Goal: Transaction & Acquisition: Purchase product/service

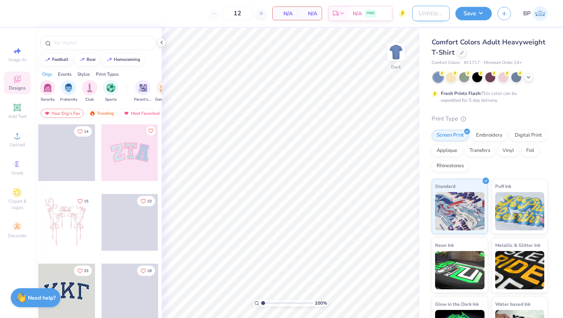
click at [430, 11] on input "Design Title" at bounding box center [431, 13] width 38 height 15
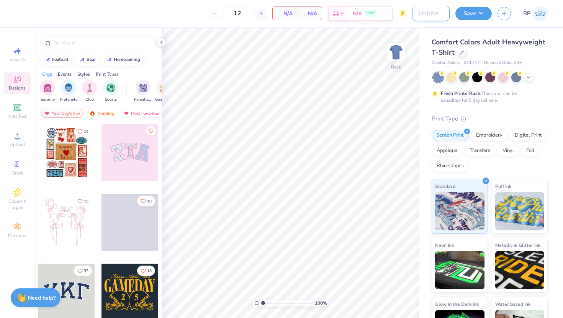
click at [436, 16] on input "Design Title" at bounding box center [431, 13] width 38 height 15
click at [432, 13] on input "Design Title" at bounding box center [431, 13] width 38 height 15
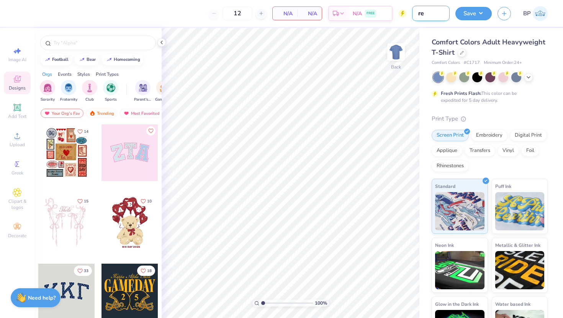
type input "r"
type input "k"
click at [436, 11] on input "Design Title" at bounding box center [431, 13] width 38 height 15
click at [480, 14] on button "Save" at bounding box center [473, 12] width 36 height 13
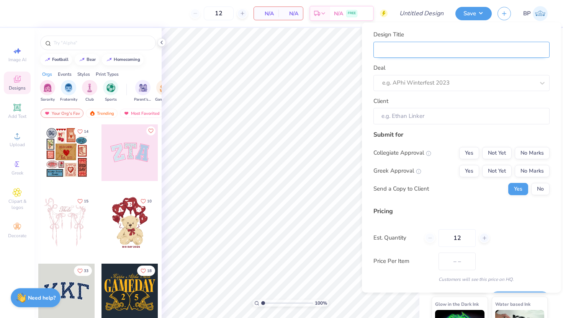
click at [427, 42] on input "Design Title" at bounding box center [461, 49] width 176 height 16
click at [409, 52] on input "Design Title" at bounding box center [461, 49] width 176 height 16
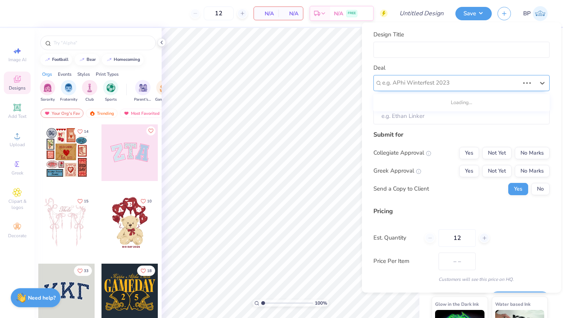
click at [393, 83] on div at bounding box center [450, 83] width 137 height 10
click at [477, 16] on button "Save" at bounding box center [473, 12] width 36 height 13
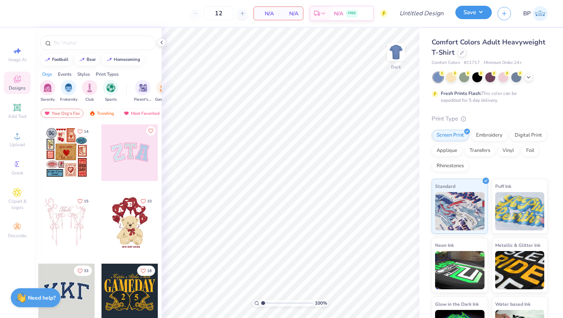
click at [477, 16] on button "Save" at bounding box center [473, 12] width 36 height 13
click at [475, 16] on button "Save" at bounding box center [473, 12] width 36 height 13
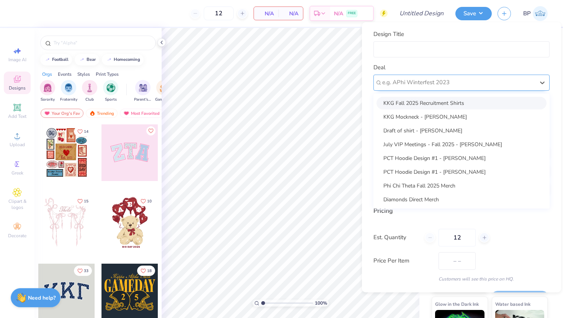
click at [439, 85] on div at bounding box center [458, 82] width 152 height 10
click at [443, 95] on div "KKG Fall 2025 Recruitment Shirts KKG Mockneck - [PERSON_NAME] Draft of shirt - …" at bounding box center [461, 151] width 176 height 115
click at [443, 98] on div "KKG Fall 2025 Recruitment Shirts" at bounding box center [461, 103] width 170 height 13
type input "[PERSON_NAME]"
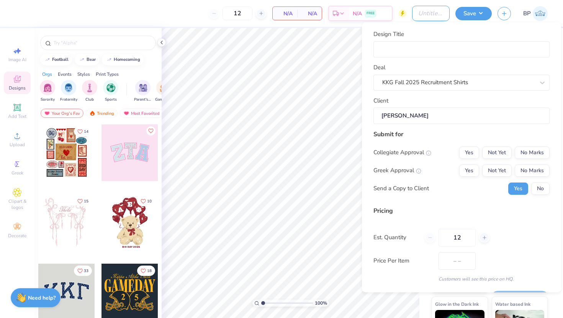
click at [413, 15] on input "Design Title" at bounding box center [431, 13] width 38 height 15
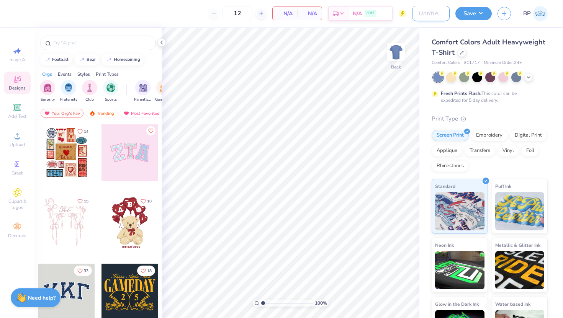
click at [427, 16] on input "Design Title" at bounding box center [431, 13] width 38 height 15
click at [466, 19] on div "Save" at bounding box center [473, 13] width 36 height 13
click at [465, 17] on button "Save" at bounding box center [473, 12] width 36 height 13
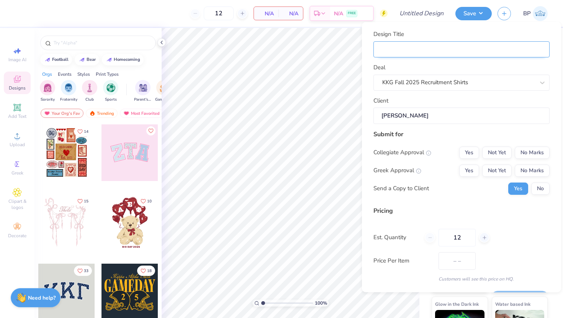
click at [421, 50] on input "Design Title" at bounding box center [461, 49] width 176 height 16
click at [389, 55] on input "Design Title" at bounding box center [461, 49] width 176 height 16
type input "K"
type input "KK"
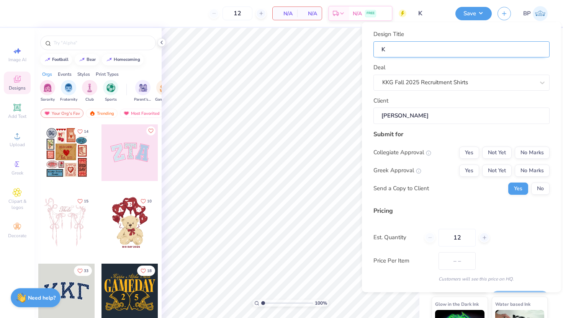
type input "KK"
type input "KKG"
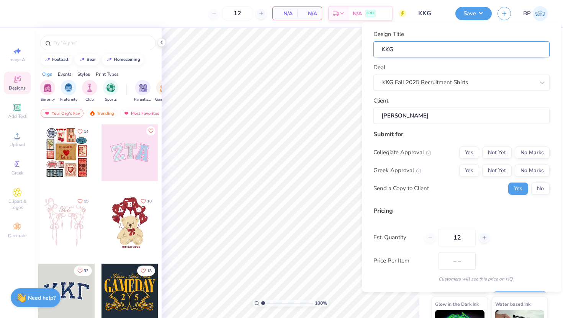
type input "KKG F"
type input "KKG Fa"
type input "KKG Fal"
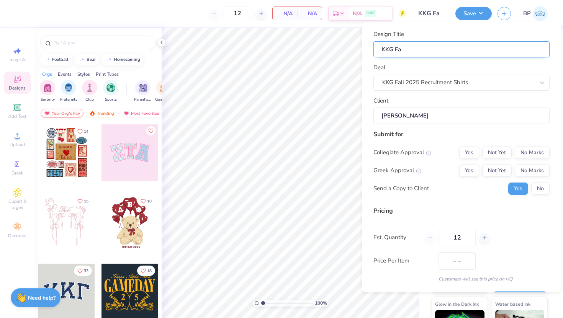
type input "KKG Fal"
type input "KKG Fall"
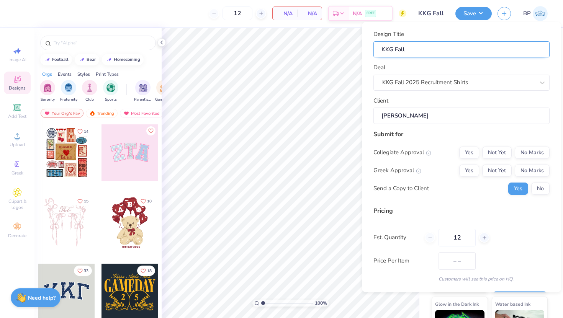
type input "KKG Fall R"
type input "KKG Fall Re"
type input "KKG Fall Rec"
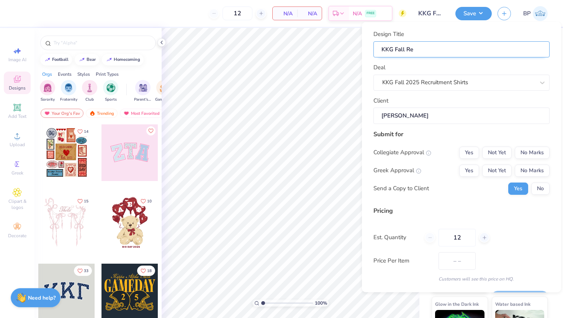
type input "KKG Fall Rec"
type input "KKG Fall Recr"
type input "KKG Fall Recru"
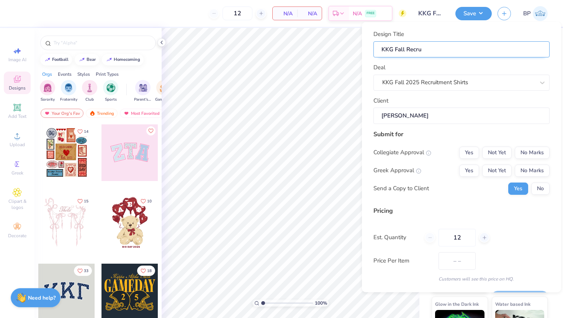
type input "KKG Fall Recrui"
type input "KKG Fall Recruit"
type input "KKG Fall Recruitm"
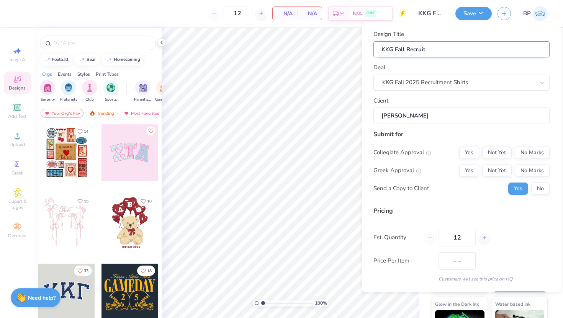
type input "KKG Fall Recruitm"
type input "KKG Fall Recruitme"
type input "KKG Fall Recruitmen"
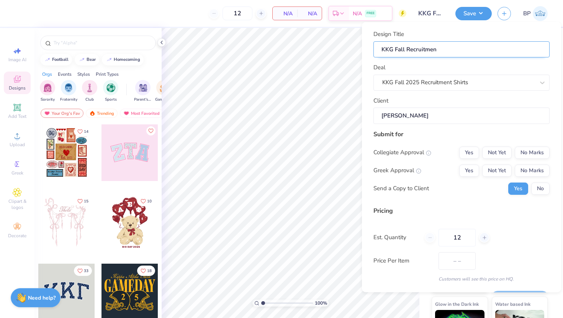
type input "KKG Fall Recruitment"
click at [405, 51] on input "KKG Fall Recruitment" at bounding box center [461, 49] width 176 height 16
type input "KKG Fall 2Recruitment"
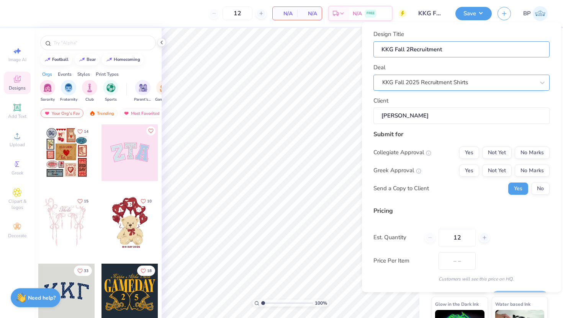
type input "KKG Fall 20Recruitment"
type input "KKG Fall 202Recruitment"
type input "KKG Fall 2025Recruitment"
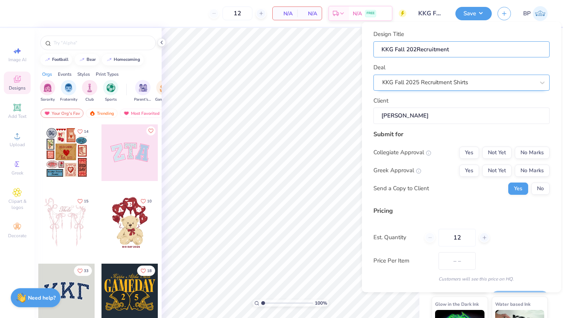
type input "KKG Fall 2025Recruitment"
type input "KKG Fall 2025 Recruitment"
click at [456, 54] on input "KKG Fall 2025 Recruitment" at bounding box center [461, 49] width 176 height 16
type input "KKG Fall 2025 Recruitment"
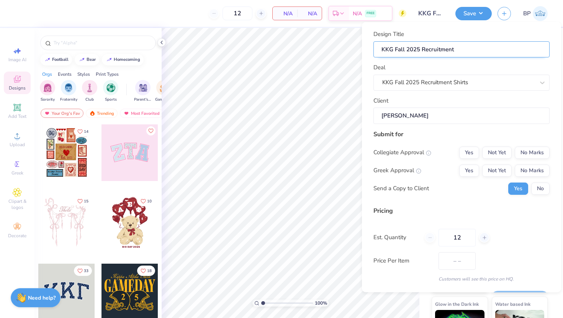
type input "KKG Fall 2025 Recruitment"
type input "KKG Fall 2025 Recruitment S"
type input "KKG Fall 2025 Recruitment Sh"
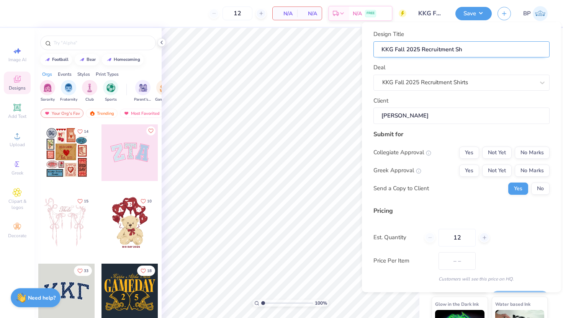
type input "KKG Fall 2025 Recruitment Shi"
type input "KKG Fall 2025 Recruitment Shir"
type input "KKG Fall 2025 Recruitment Shirt"
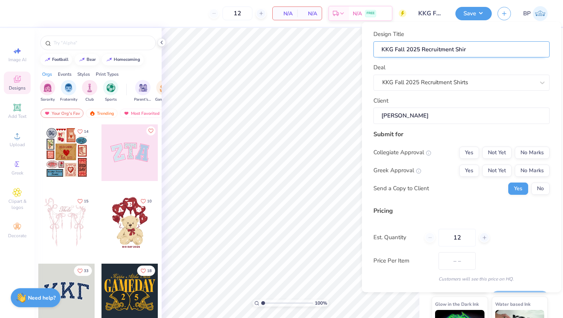
type input "KKG Fall 2025 Recruitment Shirt"
type input "KKG Fall 2025 Recruitment Shirts"
click at [460, 238] on input "12" at bounding box center [456, 238] width 37 height 18
type input "12105"
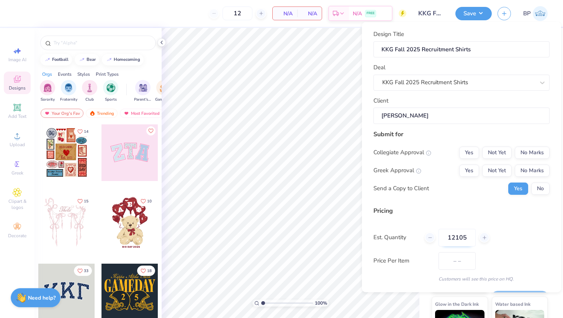
type input "12105"
type input "1"
type input "105"
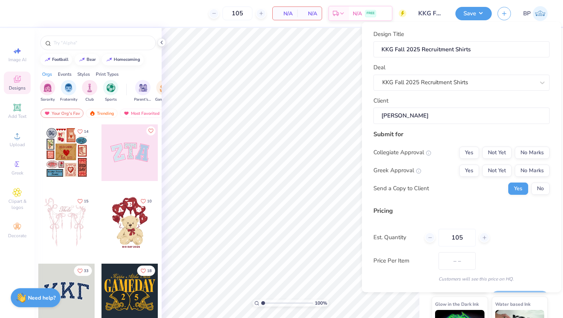
type input "105"
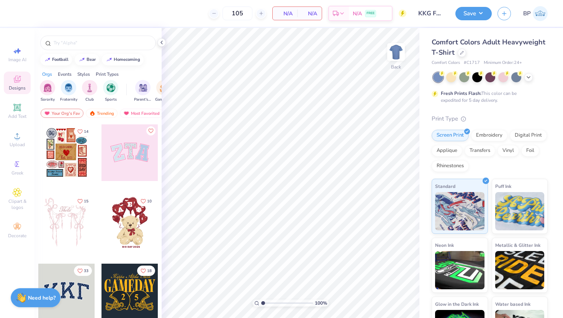
click at [457, 55] on div "Comfort Colors Adult Heavyweight T-Shirt" at bounding box center [489, 47] width 116 height 21
click at [463, 55] on div at bounding box center [461, 52] width 8 height 8
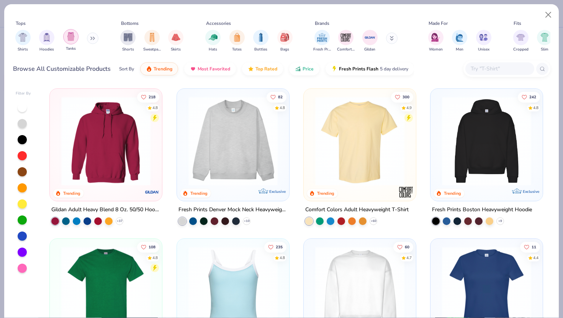
click at [67, 39] on img "filter for Tanks" at bounding box center [71, 36] width 8 height 9
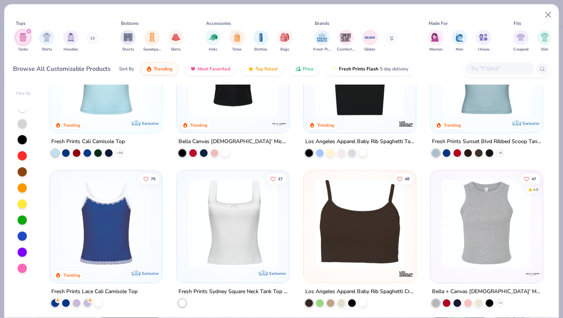
scroll to position [72, 0]
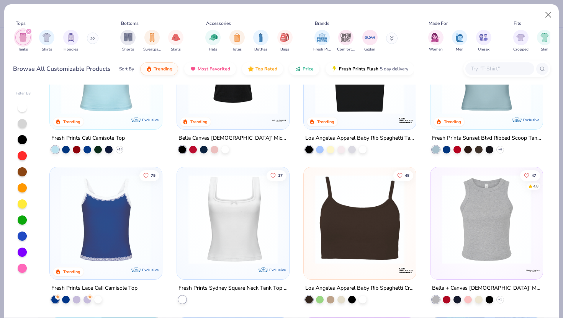
click at [115, 151] on div "+ 16" at bounding box center [87, 150] width 72 height 8
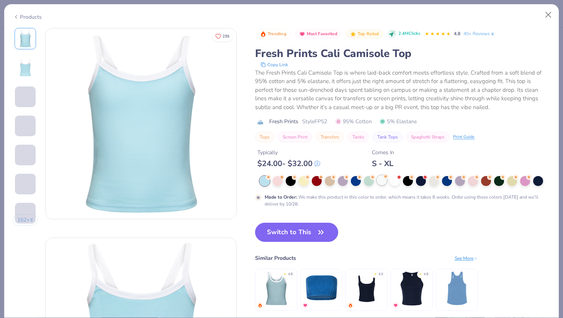
click at [381, 181] on div at bounding box center [382, 180] width 10 height 10
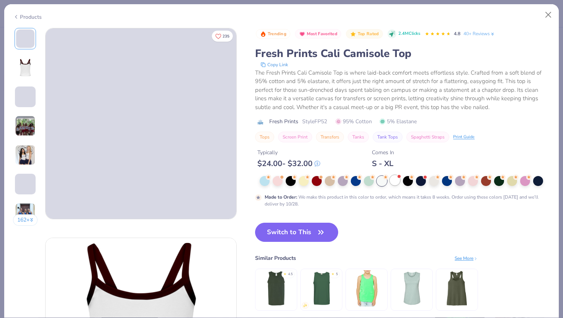
click at [390, 183] on div at bounding box center [405, 181] width 290 height 10
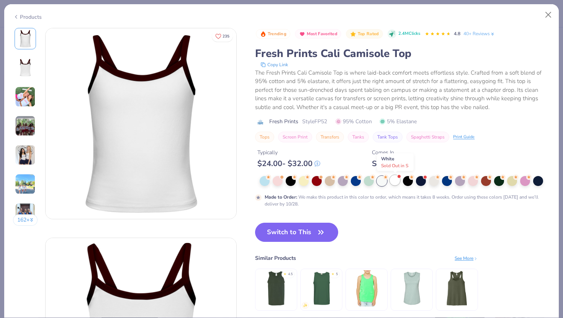
click at [394, 183] on div at bounding box center [395, 180] width 10 height 10
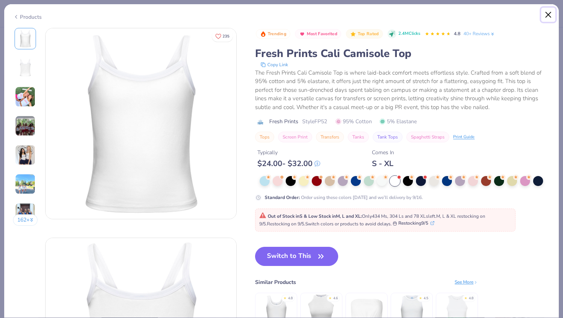
click at [548, 17] on button "Close" at bounding box center [548, 15] width 15 height 15
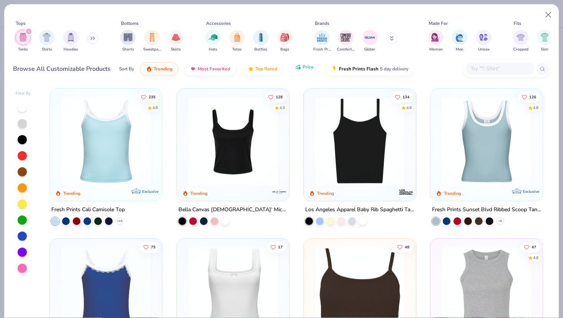
click at [299, 70] on button "Price" at bounding box center [304, 66] width 30 height 13
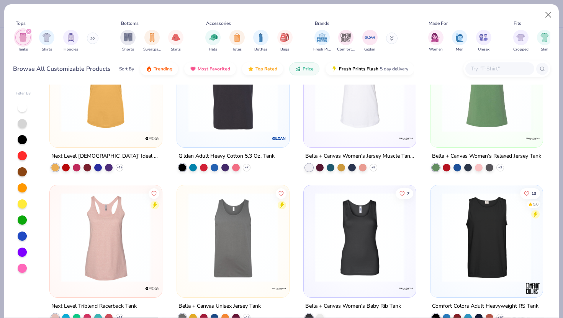
scroll to position [82, 0]
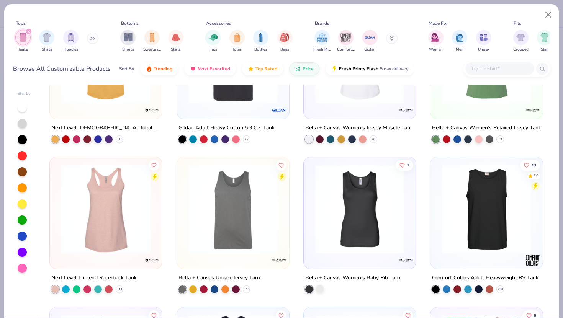
click at [316, 289] on div at bounding box center [320, 289] width 8 height 8
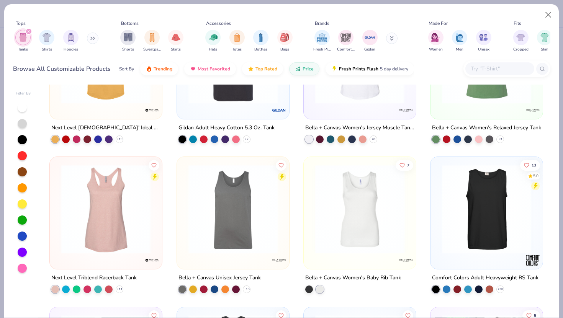
click at [349, 226] on div at bounding box center [262, 209] width 291 height 89
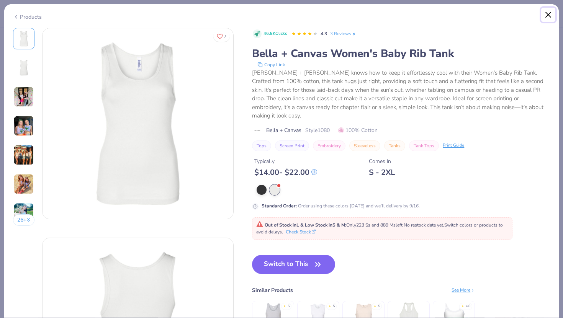
click at [553, 12] on button "Close" at bounding box center [548, 15] width 15 height 15
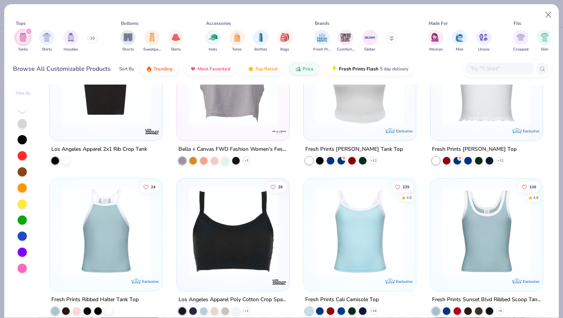
scroll to position [816, 0]
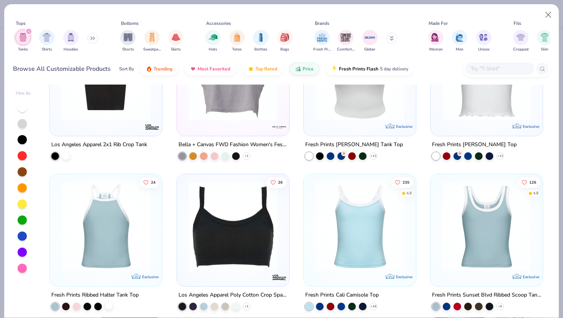
click at [108, 305] on div at bounding box center [109, 306] width 8 height 8
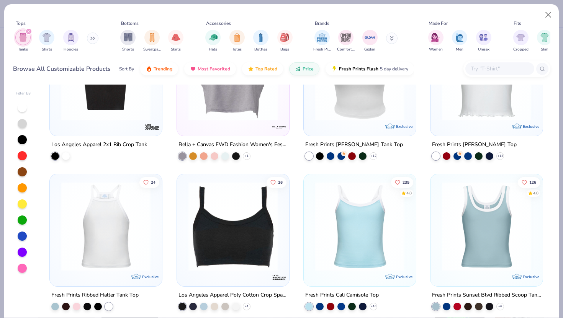
click at [124, 256] on img at bounding box center [105, 225] width 97 height 89
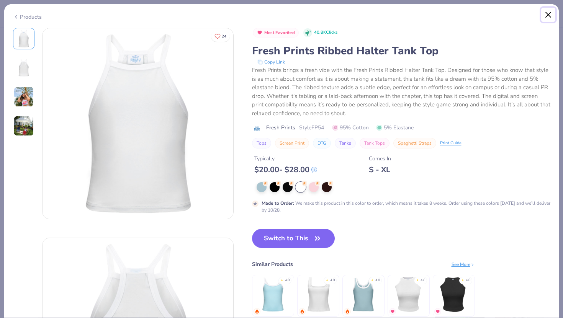
click at [550, 13] on button "Close" at bounding box center [548, 15] width 15 height 15
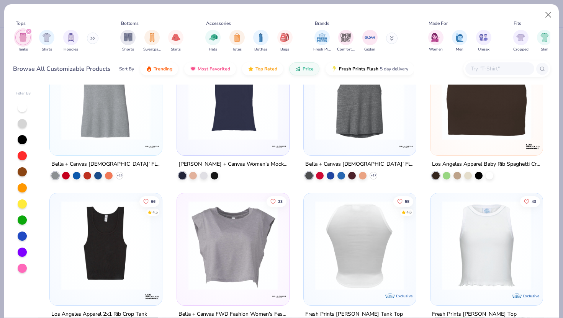
scroll to position [695, 0]
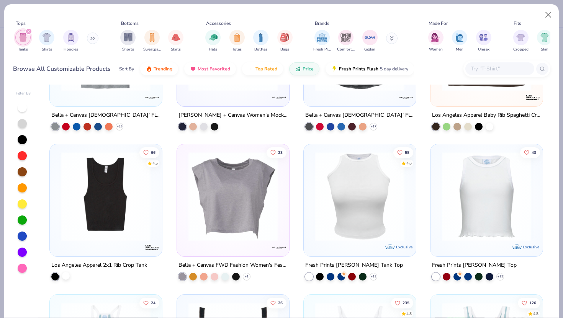
click at [67, 278] on div at bounding box center [66, 276] width 8 height 8
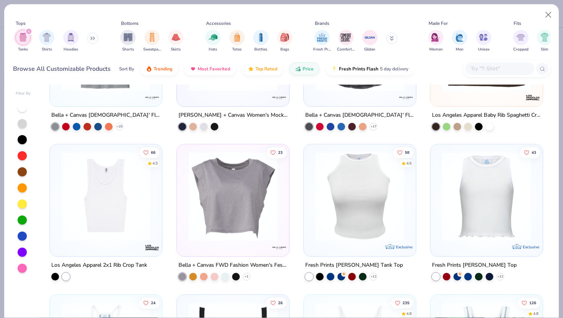
click at [102, 241] on div at bounding box center [106, 198] width 104 height 101
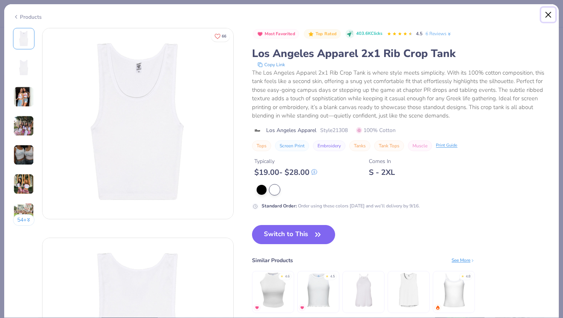
click at [548, 13] on button "Close" at bounding box center [548, 15] width 15 height 15
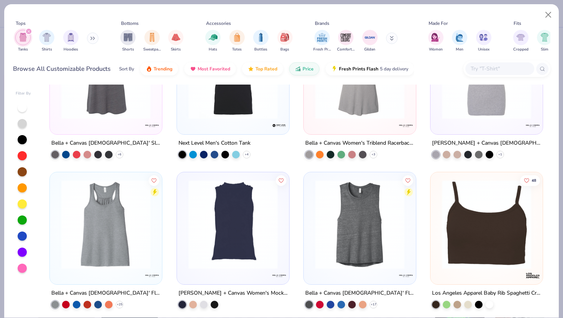
scroll to position [500, 0]
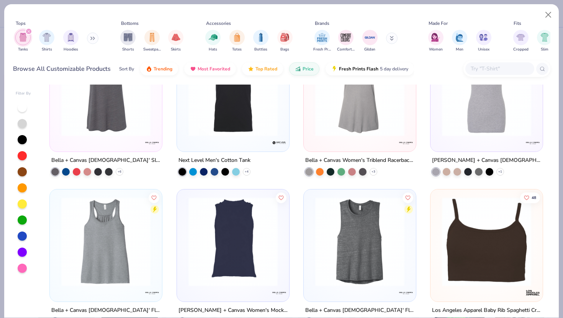
click at [452, 236] on img at bounding box center [486, 241] width 97 height 89
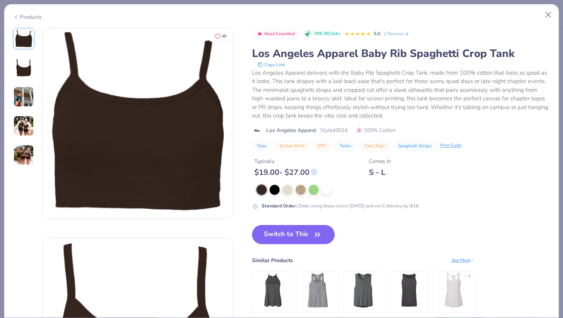
click at [320, 191] on div at bounding box center [403, 190] width 294 height 10
click at [331, 190] on div at bounding box center [327, 189] width 10 height 10
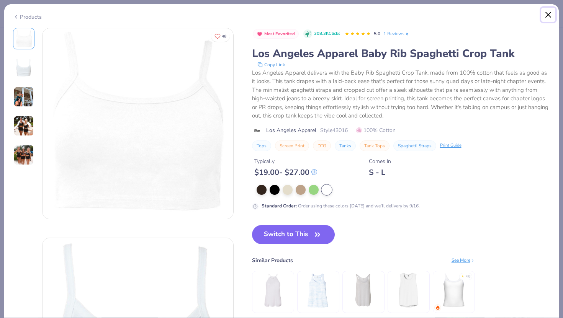
click at [549, 11] on button "Close" at bounding box center [548, 15] width 15 height 15
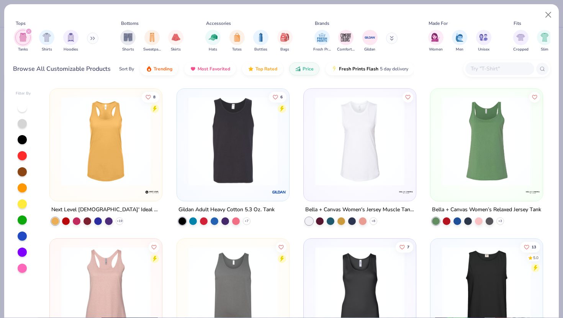
click at [491, 196] on div at bounding box center [486, 145] width 112 height 112
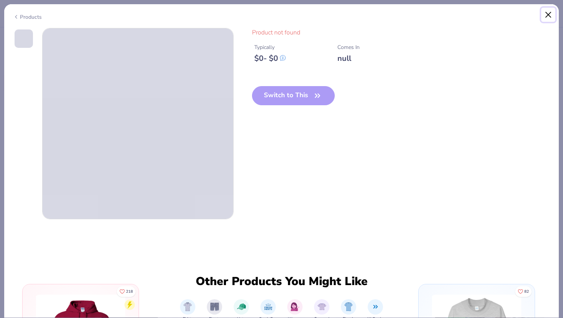
click at [548, 10] on button "Close" at bounding box center [548, 15] width 15 height 15
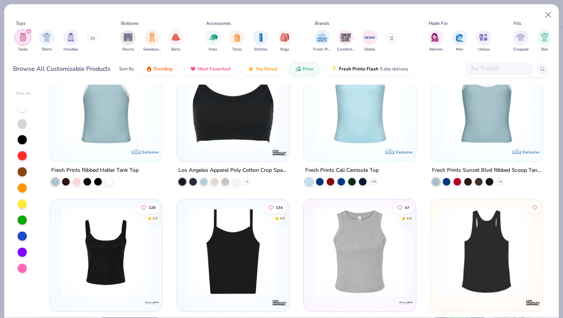
scroll to position [942, 0]
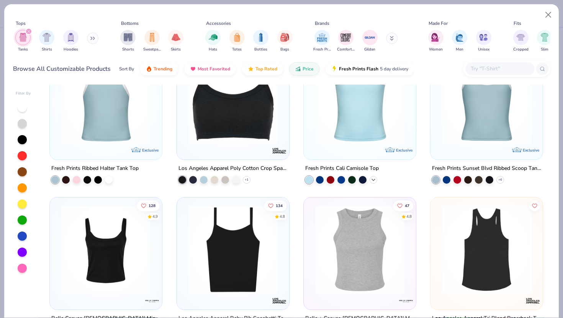
click at [372, 177] on icon at bounding box center [373, 180] width 6 height 6
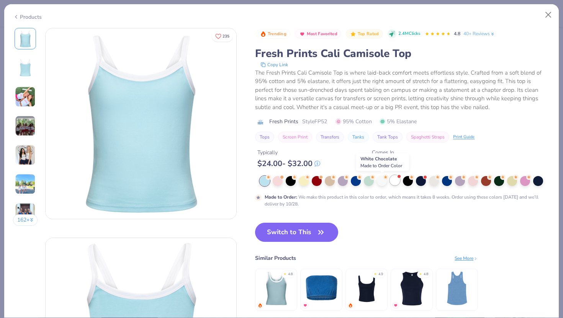
click at [392, 181] on div at bounding box center [395, 180] width 10 height 10
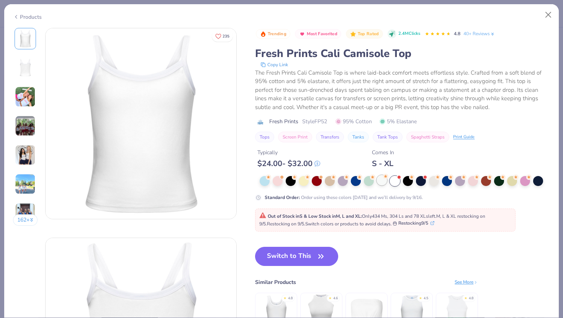
click at [385, 183] on div at bounding box center [382, 180] width 10 height 10
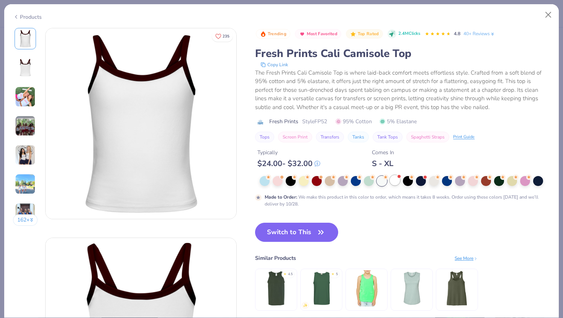
click at [395, 183] on div at bounding box center [395, 180] width 10 height 10
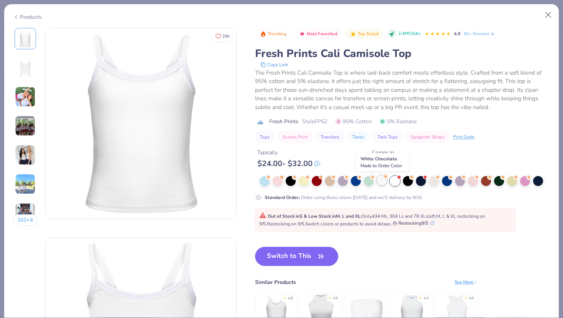
click at [381, 183] on div at bounding box center [382, 180] width 10 height 10
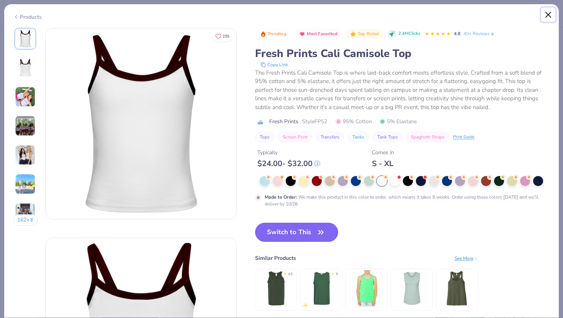
click at [548, 18] on button "Close" at bounding box center [548, 15] width 15 height 15
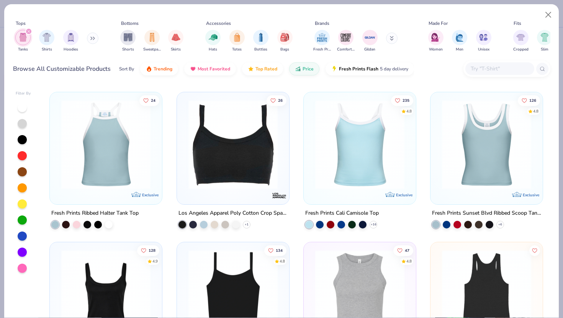
scroll to position [896, 0]
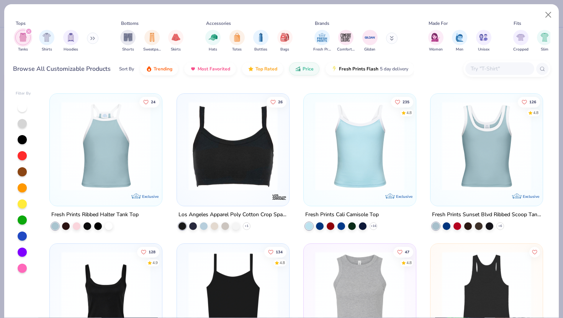
click at [133, 186] on img at bounding box center [105, 145] width 97 height 89
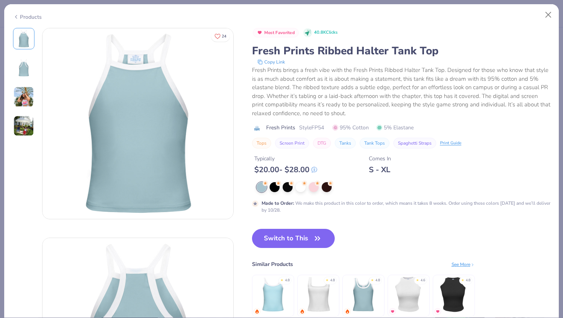
click at [296, 194] on div "Made to Order : We make this product in this color to order, which means it tak…" at bounding box center [401, 197] width 298 height 31
click at [302, 183] on icon at bounding box center [304, 182] width 5 height 5
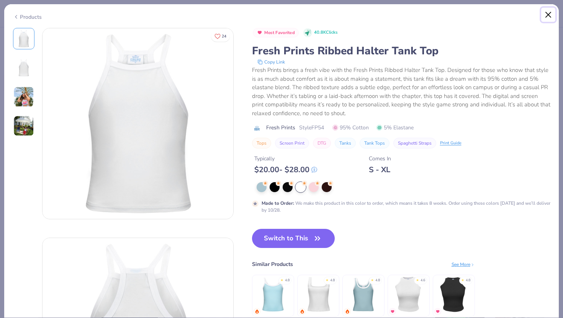
click at [545, 15] on button "Close" at bounding box center [548, 15] width 15 height 15
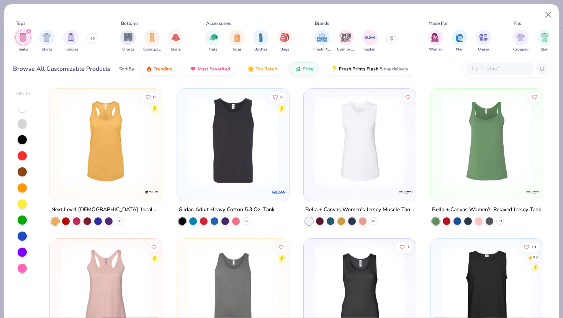
click at [24, 108] on div at bounding box center [22, 107] width 9 height 9
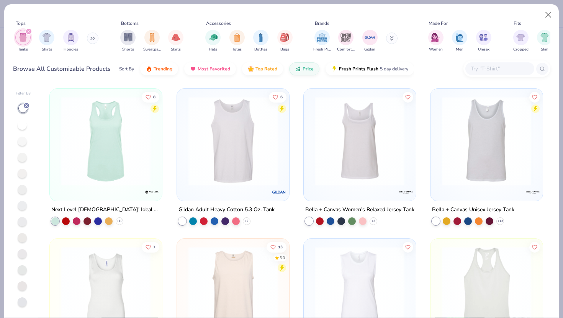
click at [357, 160] on img at bounding box center [359, 140] width 97 height 89
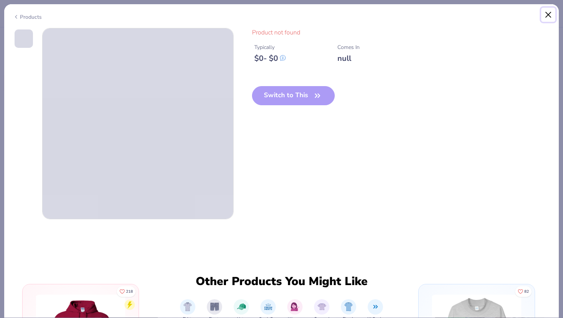
click at [545, 15] on button "Close" at bounding box center [548, 15] width 15 height 15
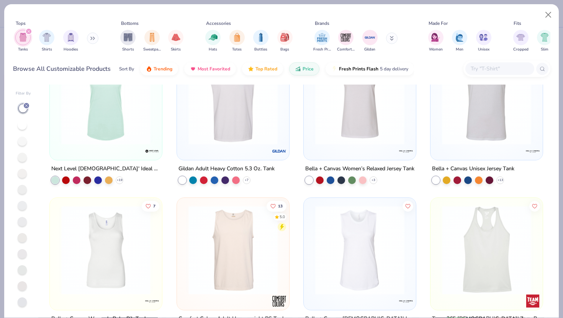
scroll to position [143, 0]
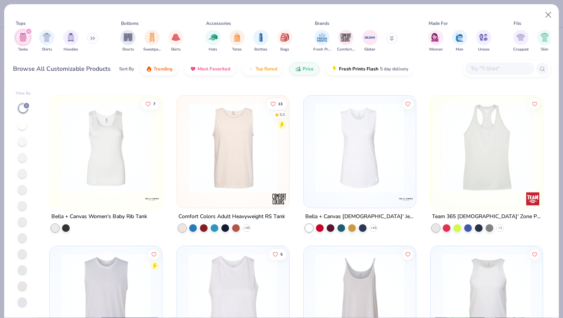
click at [501, 183] on img at bounding box center [486, 147] width 97 height 89
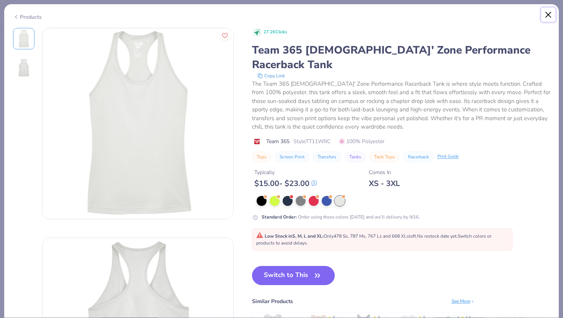
click at [552, 13] on button "Close" at bounding box center [548, 15] width 15 height 15
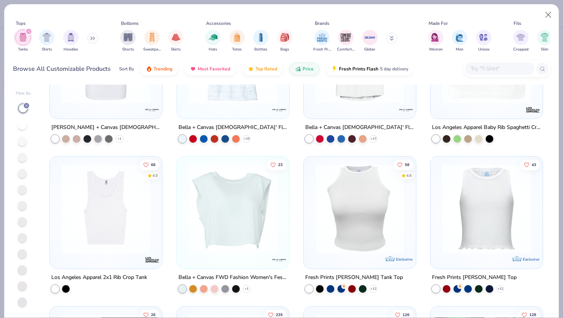
scroll to position [540, 0]
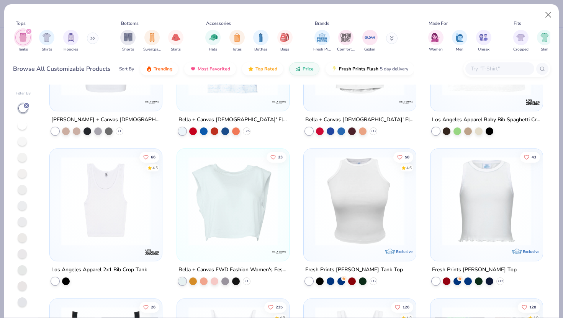
click at [120, 221] on img at bounding box center [105, 201] width 97 height 89
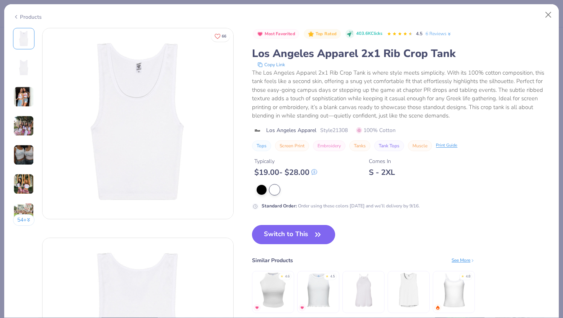
click at [280, 229] on button "Switch to This" at bounding box center [293, 234] width 83 height 19
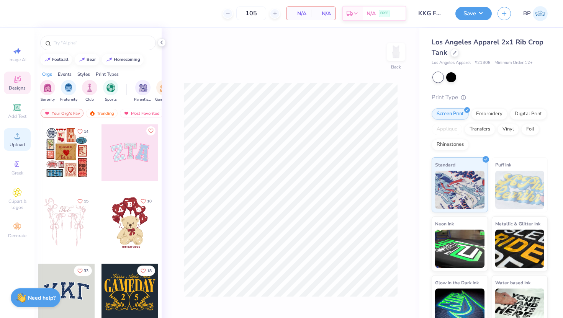
click at [12, 144] on span "Upload" at bounding box center [17, 145] width 15 height 6
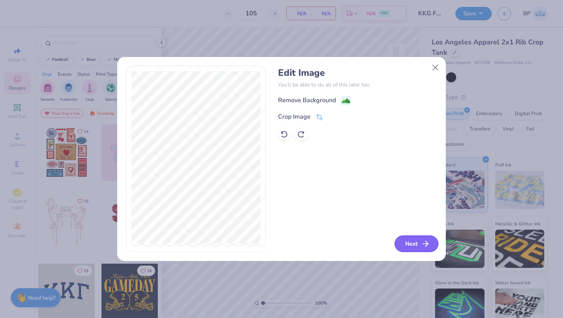
click at [415, 245] on button "Next" at bounding box center [416, 243] width 44 height 17
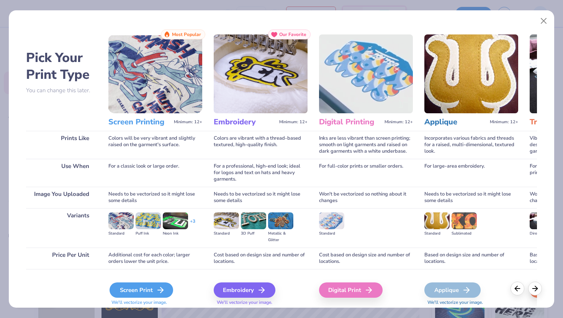
click at [152, 291] on div "Screen Print" at bounding box center [141, 289] width 64 height 15
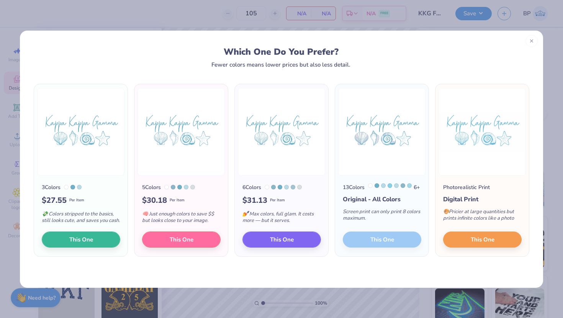
click at [393, 246] on div "13 Colors 6 + Original - All Colors Screen print can only print 8 colors maximu…" at bounding box center [381, 216] width 93 height 81
click at [95, 246] on button "This One" at bounding box center [81, 238] width 78 height 16
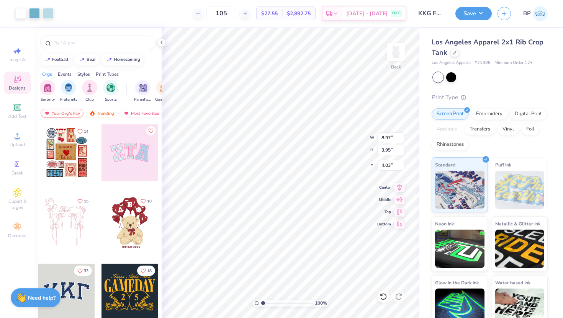
type input "2.05"
click at [491, 117] on div "Embroidery" at bounding box center [489, 112] width 36 height 11
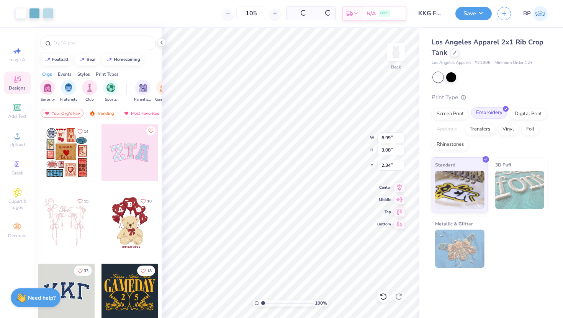
type input "6.99"
type input "3.08"
type input "2.34"
click at [518, 114] on div "Digital Print" at bounding box center [527, 112] width 37 height 11
type input "8.97"
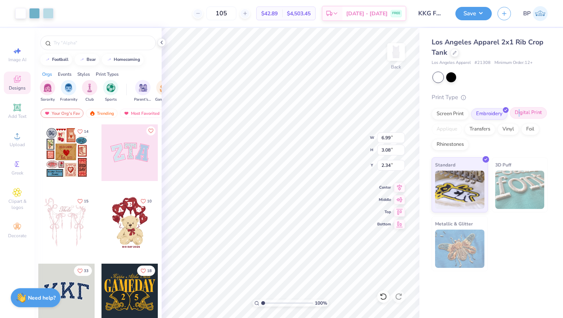
type input "3.95"
type input "2.05"
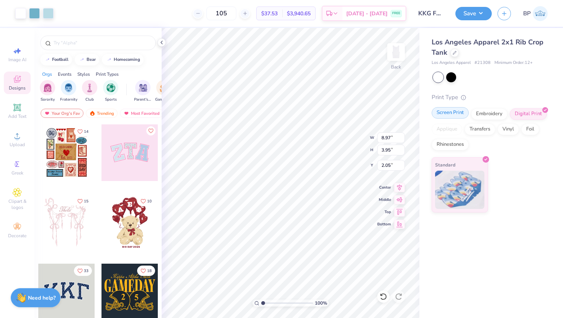
click at [461, 111] on div "Screen Print" at bounding box center [449, 112] width 37 height 11
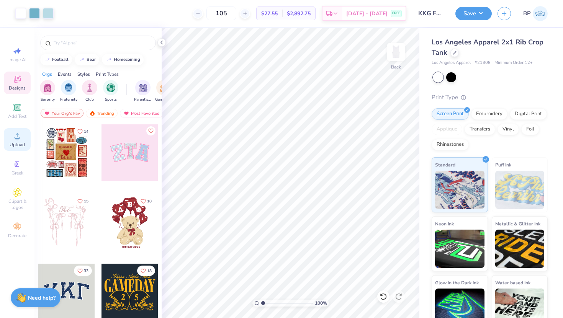
click at [19, 147] on span "Upload" at bounding box center [17, 145] width 15 height 6
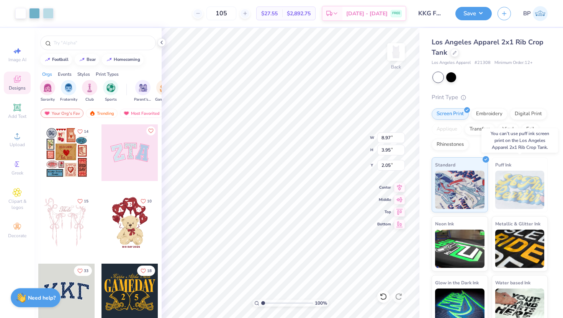
click at [526, 193] on img at bounding box center [519, 190] width 49 height 38
click at [514, 188] on img at bounding box center [519, 190] width 49 height 38
click at [481, 131] on div "Transfers" at bounding box center [479, 127] width 31 height 11
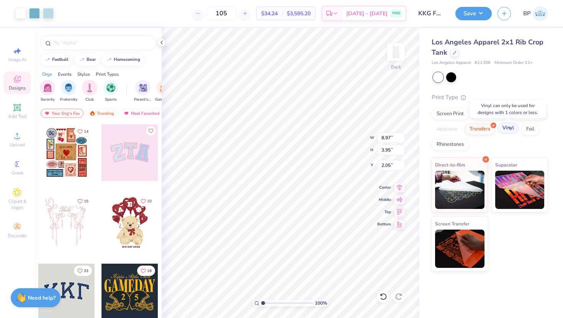
click at [509, 127] on div "Vinyl" at bounding box center [507, 127] width 21 height 11
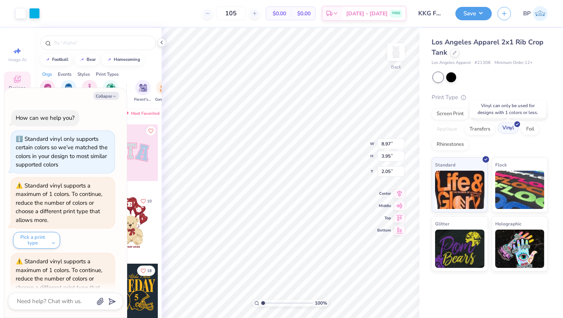
scroll to position [42, 0]
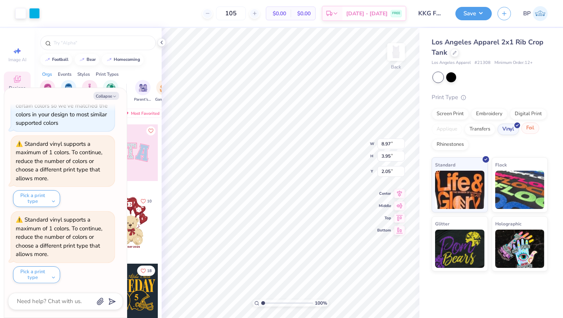
click at [525, 131] on div "Foil" at bounding box center [530, 127] width 18 height 11
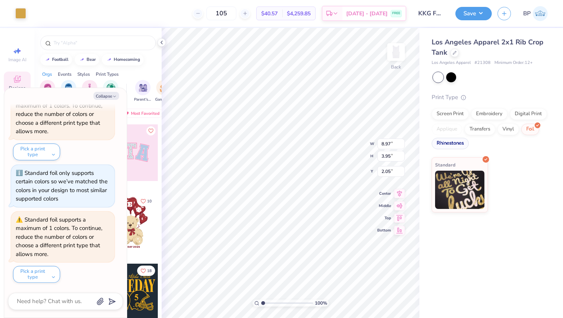
click at [457, 143] on div "Rhinestones" at bounding box center [449, 143] width 37 height 11
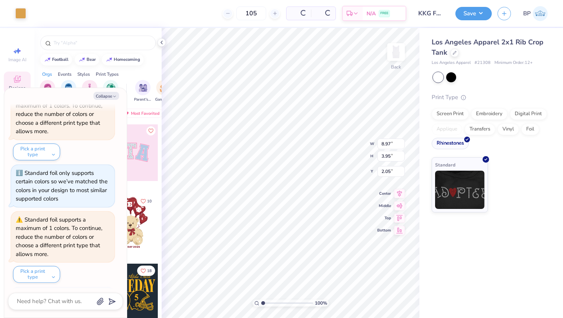
scroll to position [211, 0]
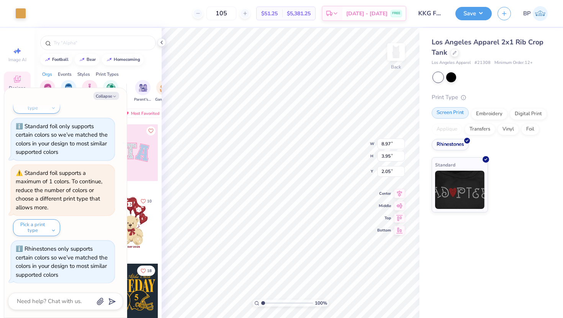
click at [454, 115] on div "Screen Print" at bounding box center [449, 112] width 37 height 11
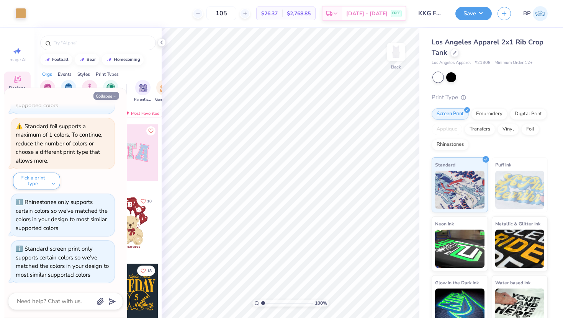
click at [107, 100] on div "Collapse How can we help you? Standard vinyl only supports certain colors so we…" at bounding box center [65, 203] width 122 height 230
click at [106, 97] on button "Collapse" at bounding box center [106, 96] width 26 height 8
type textarea "x"
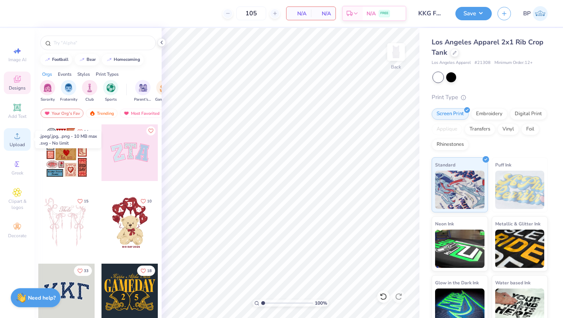
click at [21, 133] on icon at bounding box center [17, 135] width 9 height 9
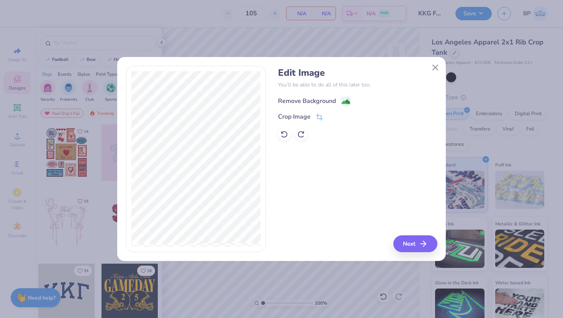
click at [346, 102] on image at bounding box center [345, 102] width 8 height 8
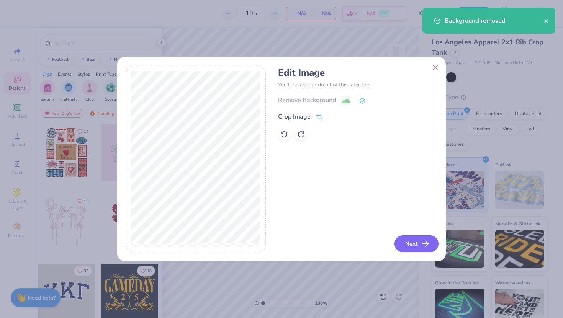
click at [421, 245] on icon "button" at bounding box center [425, 243] width 9 height 9
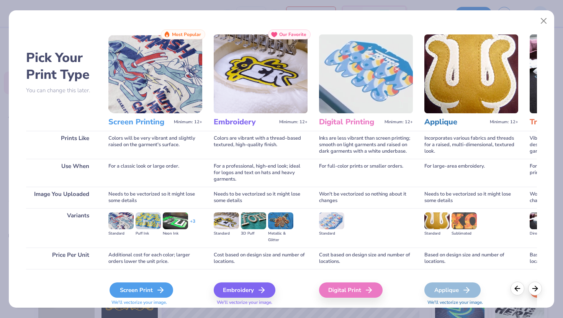
click at [144, 296] on div "Screen Print" at bounding box center [141, 289] width 64 height 15
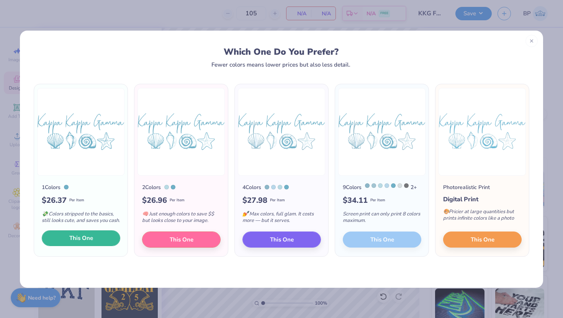
click at [94, 238] on button "This One" at bounding box center [81, 238] width 78 height 16
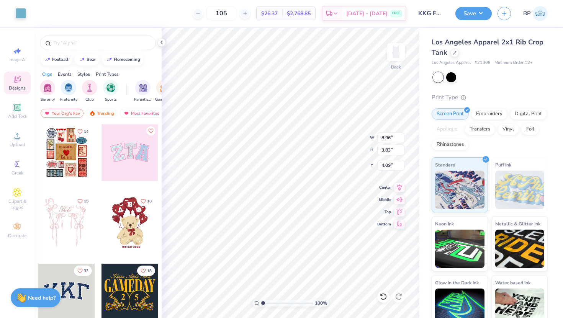
type input "2.17"
type input "1.87"
click at [456, 54] on div at bounding box center [454, 52] width 8 height 8
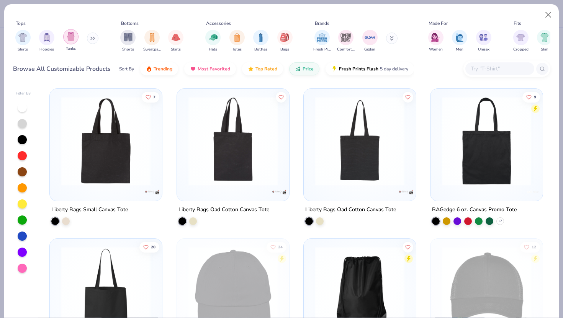
click at [70, 43] on div "filter for Tanks" at bounding box center [70, 36] width 15 height 15
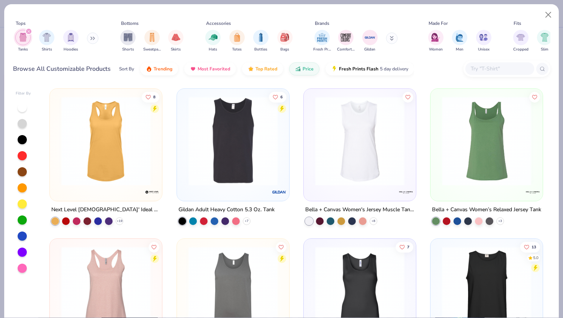
click at [21, 107] on div at bounding box center [22, 107] width 9 height 9
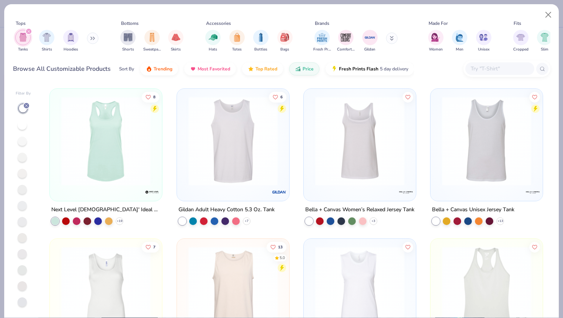
click at [287, 67] on div "Sort By Trending Most Favorited Top Rated Price Fresh Prints Flash 5 day delive…" at bounding box center [266, 68] width 295 height 21
click at [297, 68] on icon "button" at bounding box center [298, 67] width 6 height 7
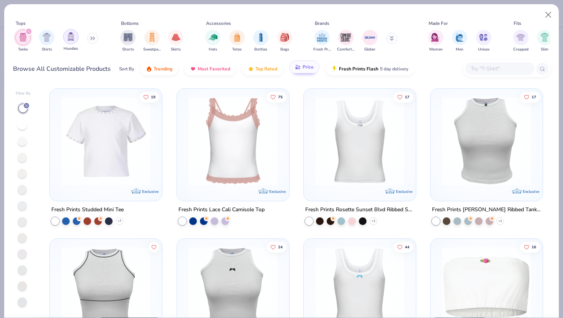
click at [66, 41] on div "filter for Hoodies" at bounding box center [70, 36] width 15 height 15
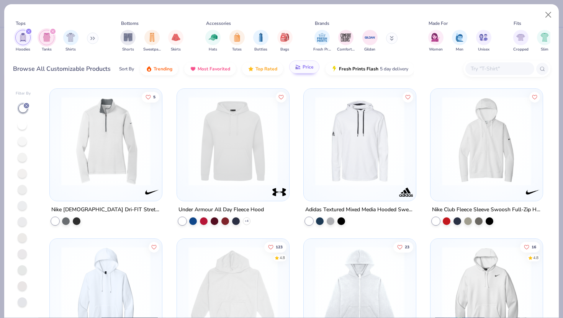
click at [30, 33] on div "filter for Hoodies" at bounding box center [28, 31] width 7 height 7
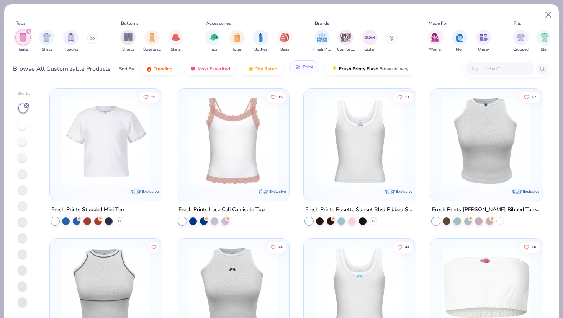
click at [304, 70] on button "Price" at bounding box center [304, 66] width 30 height 13
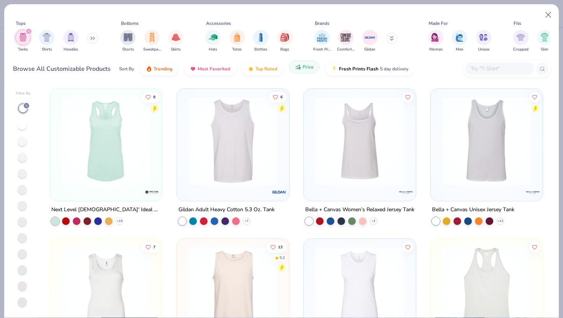
click at [294, 70] on button "Price" at bounding box center [304, 66] width 30 height 13
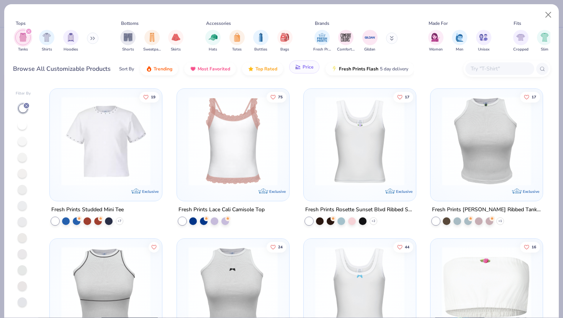
click at [294, 71] on button "Price" at bounding box center [304, 66] width 30 height 13
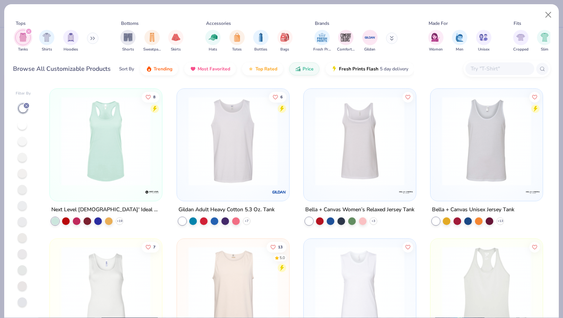
click at [126, 145] on img at bounding box center [105, 140] width 97 height 89
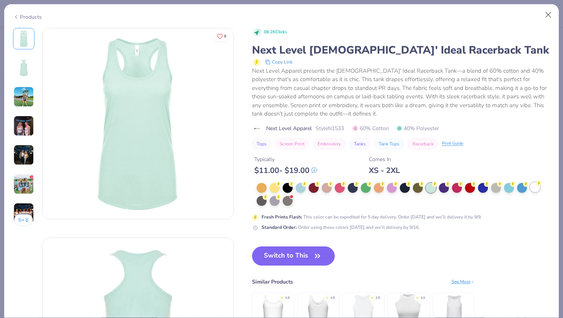
click at [534, 187] on div at bounding box center [535, 187] width 10 height 10
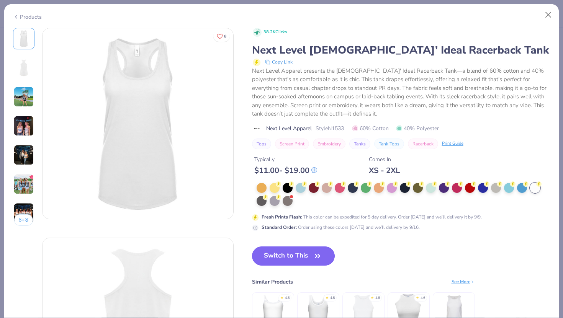
click at [315, 251] on button "Switch to This" at bounding box center [293, 255] width 83 height 19
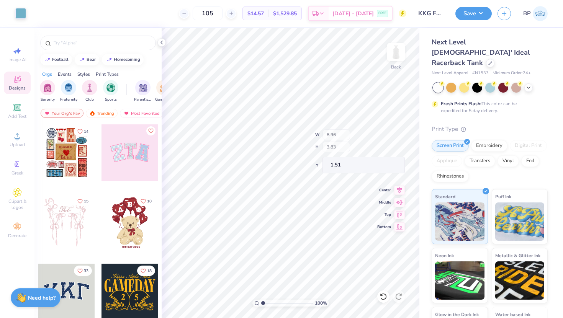
type input "1.51"
click at [486, 58] on div at bounding box center [490, 62] width 8 height 8
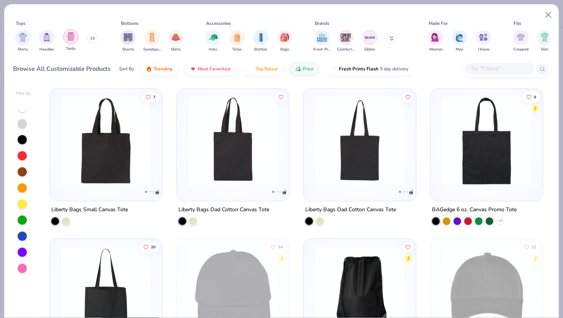
click at [69, 34] on img "filter for Tanks" at bounding box center [71, 36] width 8 height 9
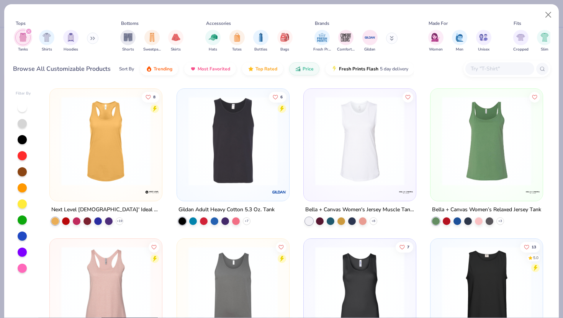
click at [21, 105] on div at bounding box center [22, 107] width 9 height 9
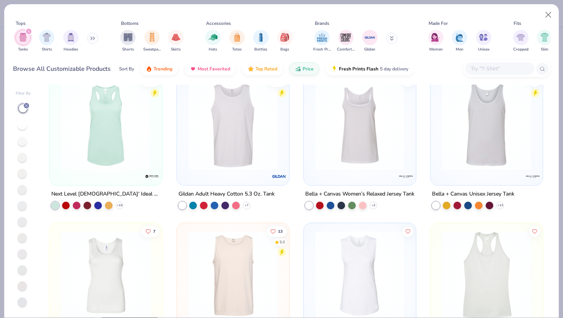
scroll to position [1, 0]
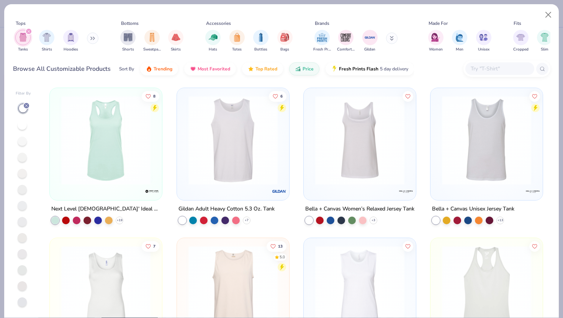
click at [310, 181] on div at bounding box center [359, 138] width 104 height 93
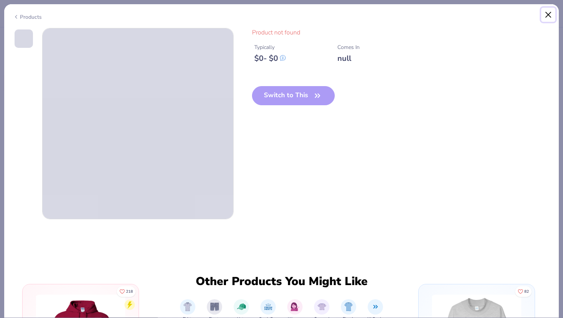
click at [550, 16] on button "Close" at bounding box center [548, 15] width 15 height 15
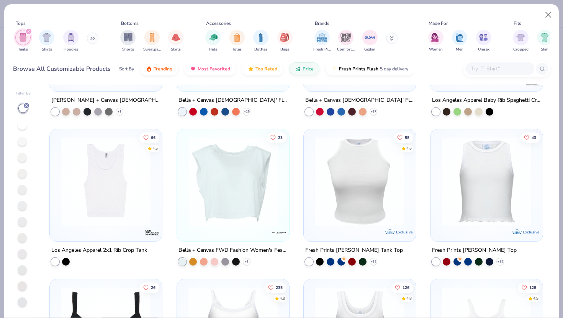
scroll to position [725, 0]
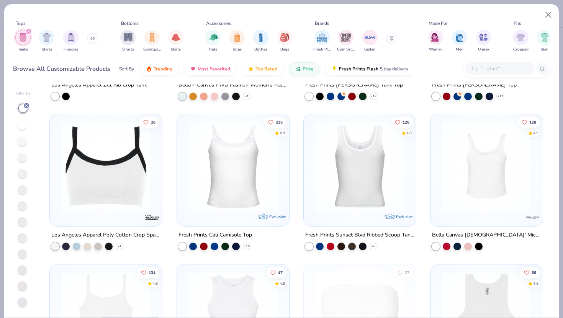
click at [260, 195] on img at bounding box center [232, 166] width 97 height 89
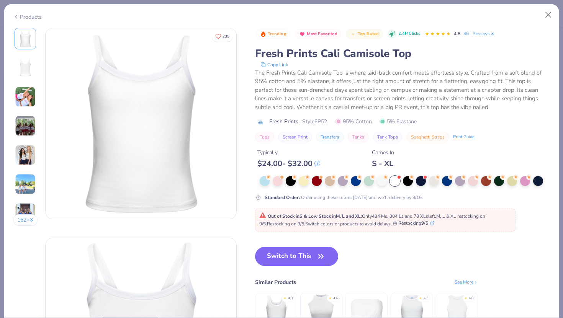
click at [394, 180] on div at bounding box center [395, 181] width 10 height 10
click at [300, 263] on button "Switch to This" at bounding box center [296, 256] width 83 height 19
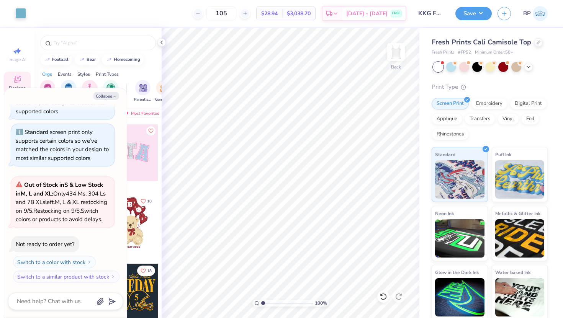
click at [328, 152] on body "Art colors 105 $28.94 Per Item $3,038.70 Total Est. Delivery [DATE] - [DATE] FR…" at bounding box center [281, 159] width 563 height 318
click at [427, 28] on div "Art colors 105 $28.94 Per Item $3,038.70 Total Est. Delivery [DATE] - [DATE] FR…" at bounding box center [281, 159] width 563 height 318
type textarea "x"
type input "2.20"
type textarea "x"
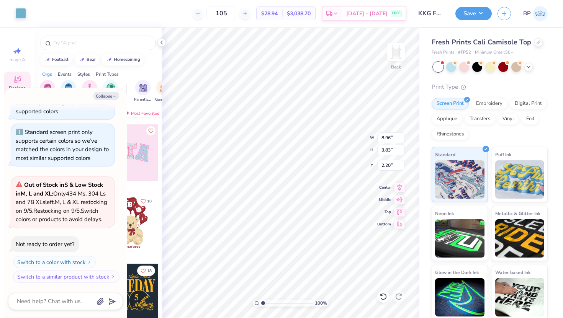
type input "1.41"
click at [540, 41] on div "Fresh Prints Cali Camisole Top" at bounding box center [489, 42] width 116 height 10
click at [538, 41] on div at bounding box center [538, 42] width 8 height 8
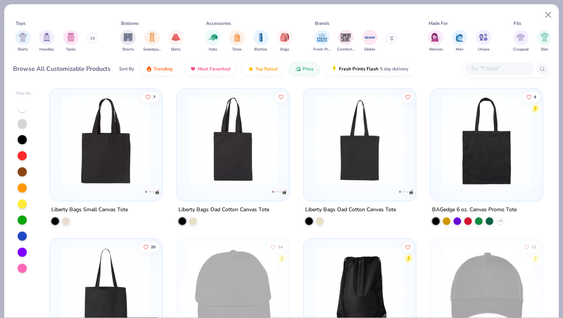
click at [22, 108] on div at bounding box center [22, 107] width 9 height 9
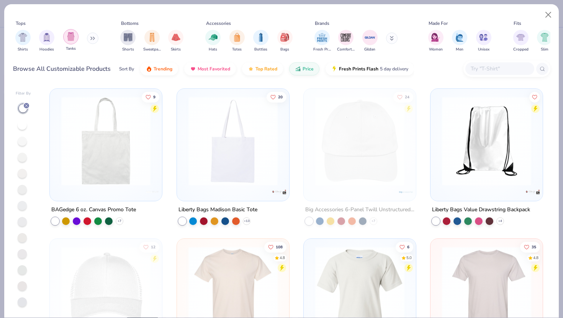
click at [65, 39] on div "filter for Tanks" at bounding box center [70, 36] width 15 height 15
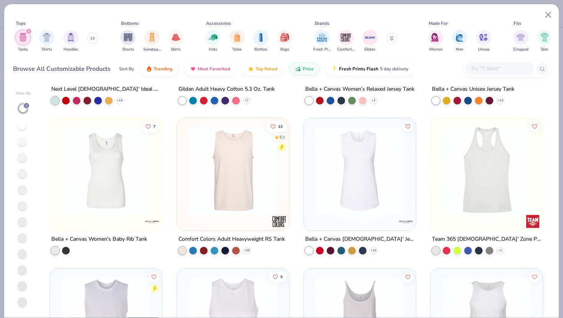
scroll to position [183, 0]
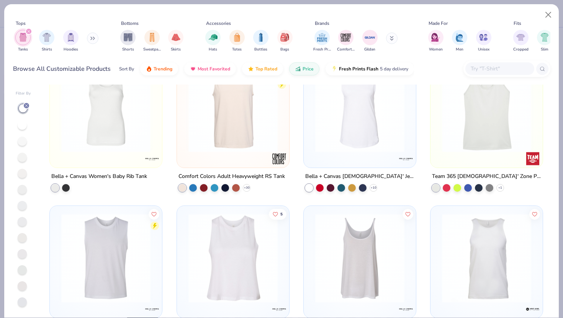
click at [447, 126] on img at bounding box center [486, 107] width 97 height 89
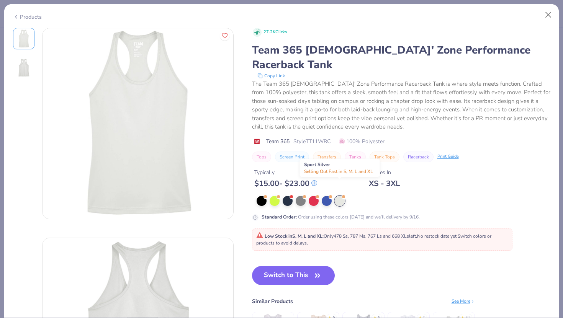
click at [339, 196] on div at bounding box center [340, 201] width 10 height 10
click at [544, 16] on button "Close" at bounding box center [548, 15] width 15 height 15
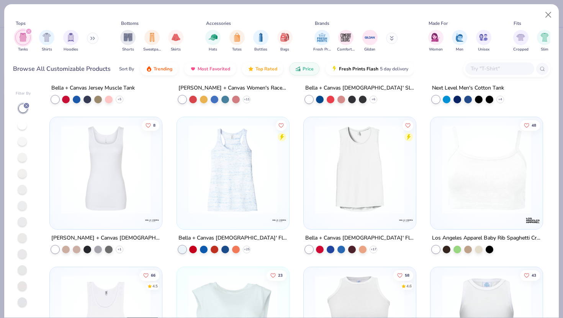
scroll to position [425, 0]
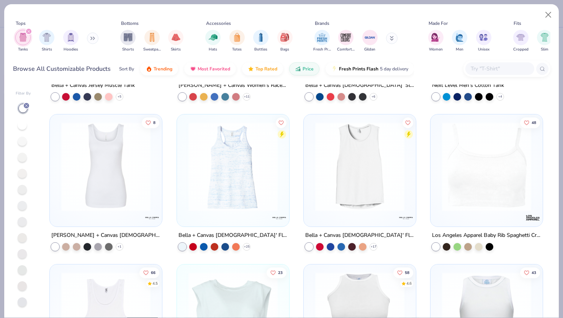
click at [452, 178] on img at bounding box center [486, 166] width 97 height 89
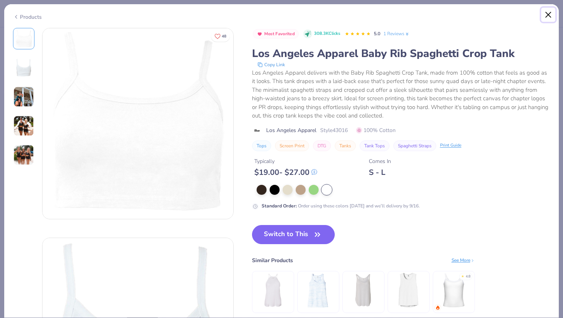
click at [545, 11] on button "Close" at bounding box center [548, 15] width 15 height 15
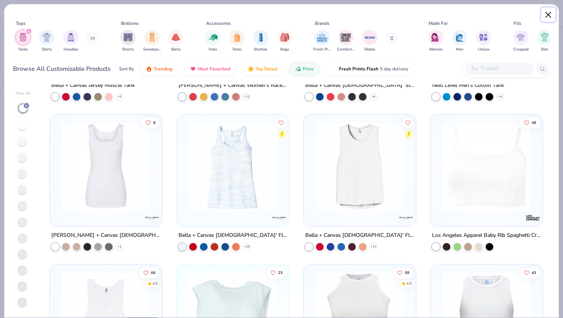
click at [549, 16] on button "Close" at bounding box center [548, 15] width 15 height 15
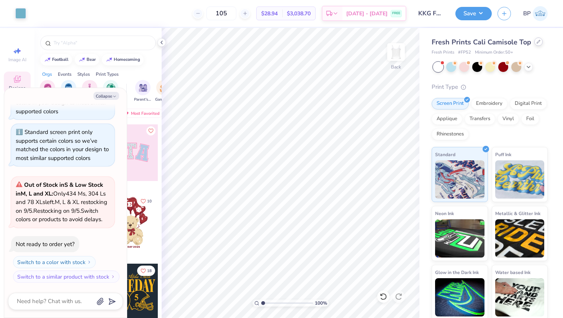
click at [534, 41] on div at bounding box center [538, 42] width 8 height 8
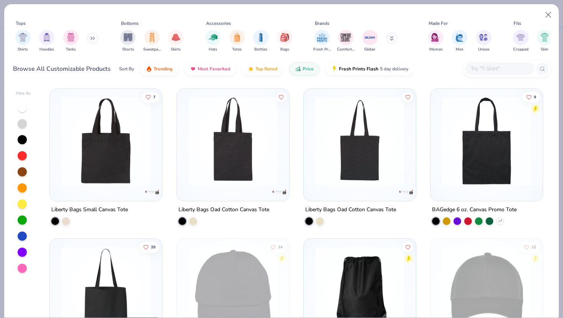
click at [22, 105] on div at bounding box center [22, 107] width 9 height 9
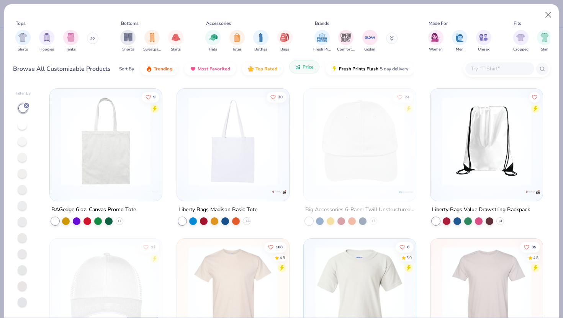
click at [295, 71] on button "Price" at bounding box center [304, 66] width 30 height 13
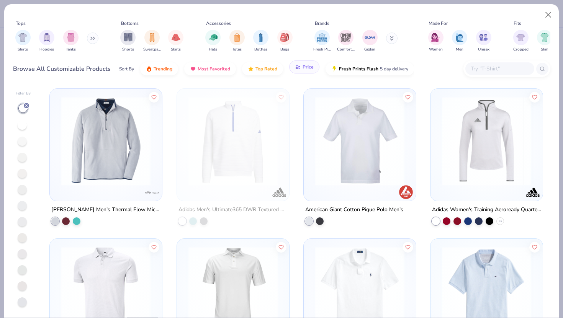
click at [295, 72] on button "Price" at bounding box center [304, 66] width 30 height 13
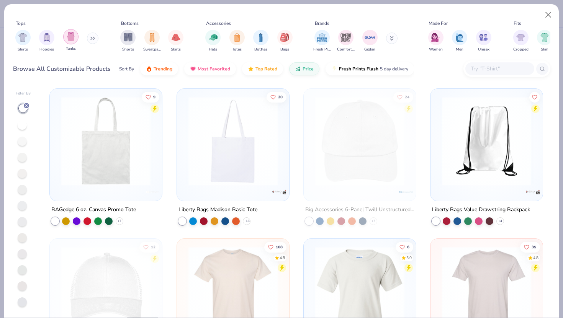
click at [65, 34] on div "filter for Tanks" at bounding box center [70, 36] width 15 height 15
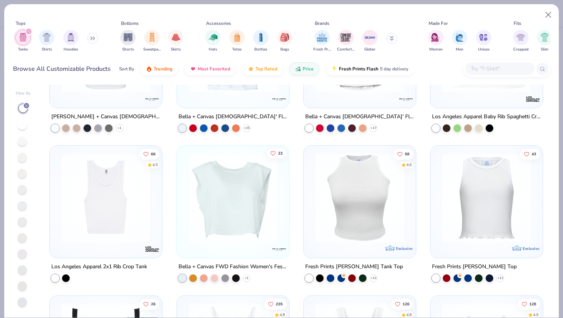
scroll to position [550, 0]
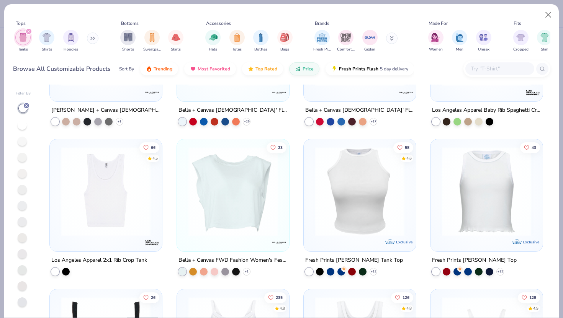
click at [323, 178] on img at bounding box center [359, 191] width 97 height 89
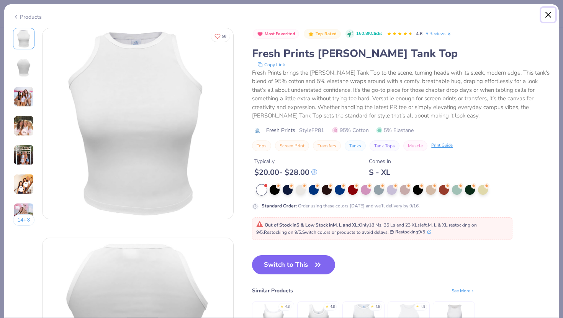
click at [552, 16] on button "Close" at bounding box center [548, 15] width 15 height 15
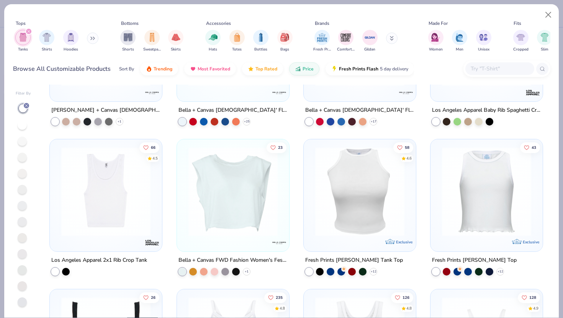
click at [87, 207] on img at bounding box center [105, 191] width 97 height 89
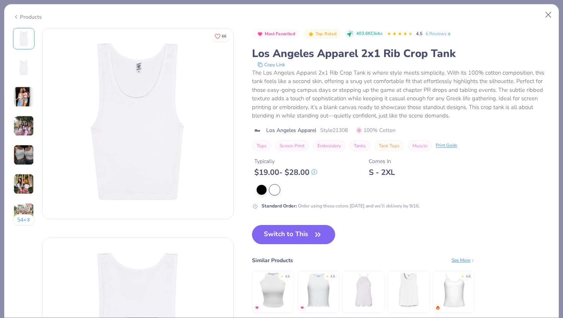
click at [301, 242] on button "Switch to This" at bounding box center [293, 234] width 83 height 19
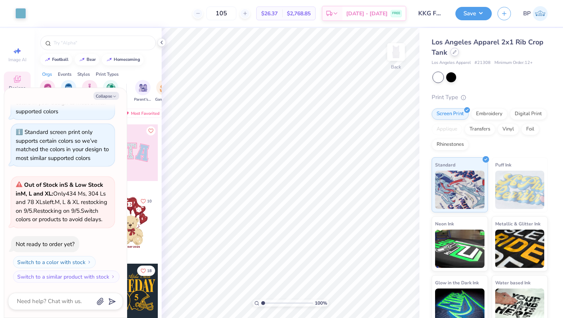
click at [454, 51] on icon at bounding box center [454, 52] width 4 height 4
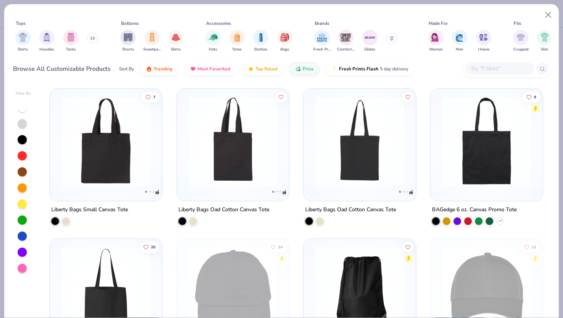
click at [24, 106] on div at bounding box center [22, 107] width 9 height 9
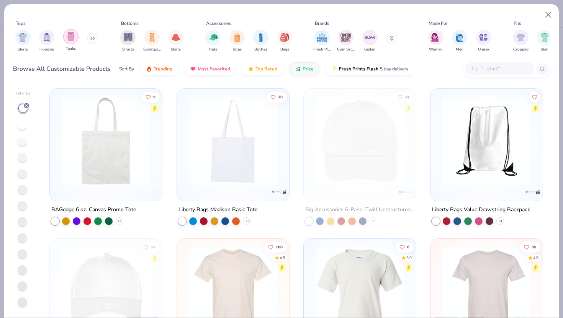
click at [69, 41] on div "filter for Tanks" at bounding box center [70, 36] width 15 height 15
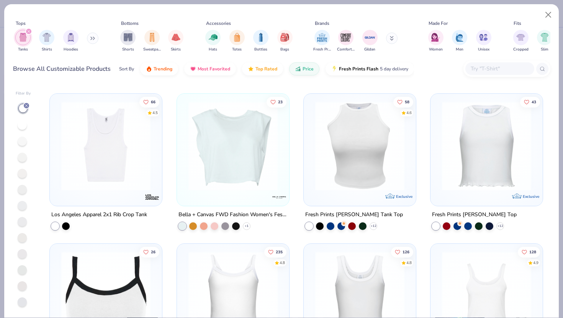
scroll to position [608, 0]
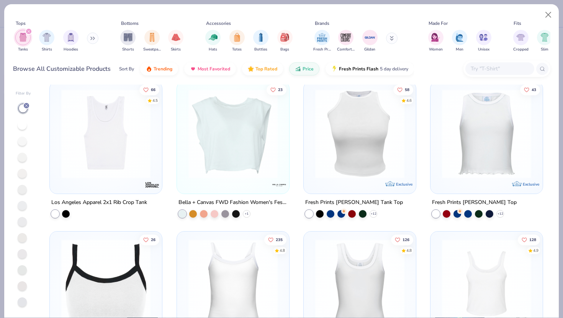
click at [436, 139] on div at bounding box center [486, 131] width 104 height 93
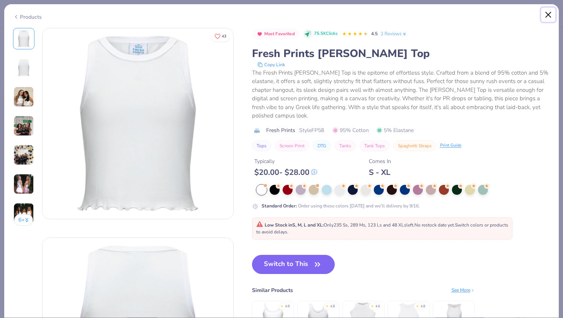
click at [548, 13] on button "Close" at bounding box center [548, 15] width 15 height 15
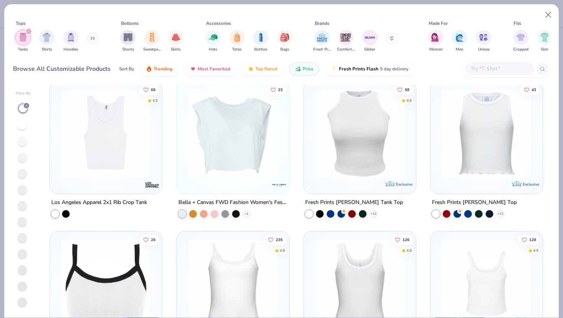
click at [345, 183] on div at bounding box center [359, 135] width 104 height 101
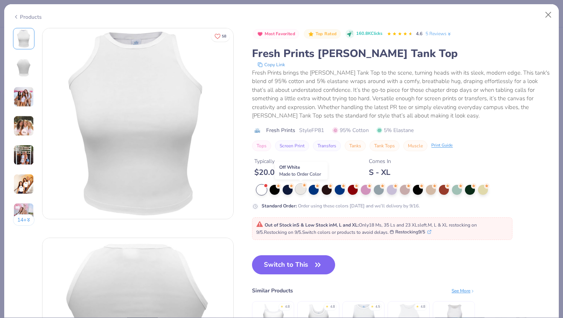
click at [304, 193] on div at bounding box center [300, 189] width 10 height 10
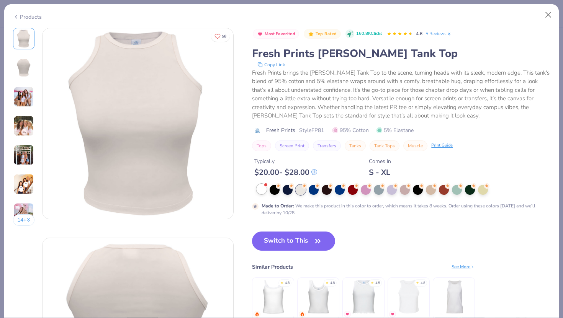
click at [260, 192] on div at bounding box center [261, 189] width 10 height 10
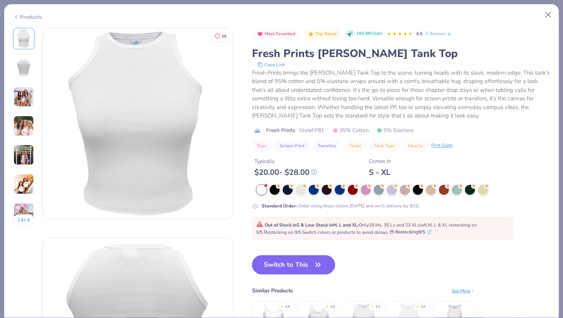
click at [273, 260] on button "Switch to This" at bounding box center [293, 264] width 83 height 19
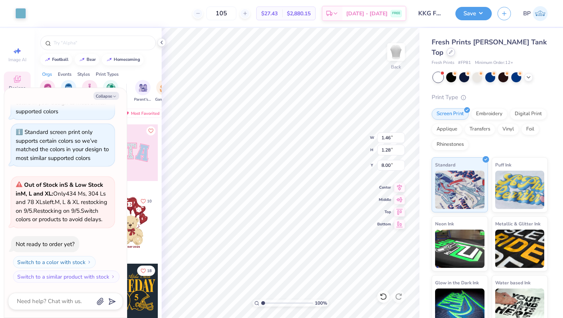
click at [455, 48] on div at bounding box center [450, 52] width 8 height 8
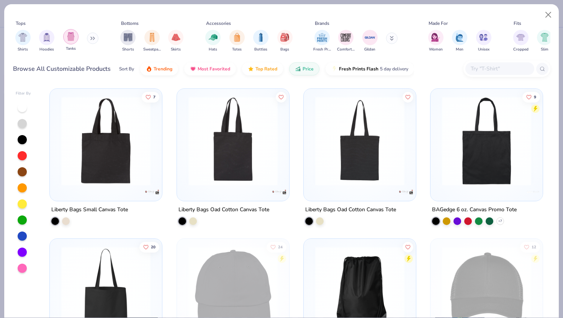
click at [74, 40] on img "filter for Tanks" at bounding box center [71, 36] width 8 height 9
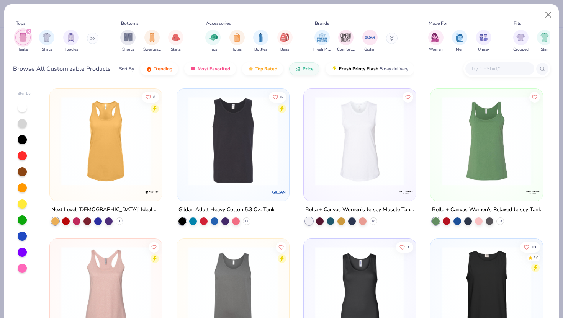
click at [22, 108] on div at bounding box center [22, 107] width 9 height 9
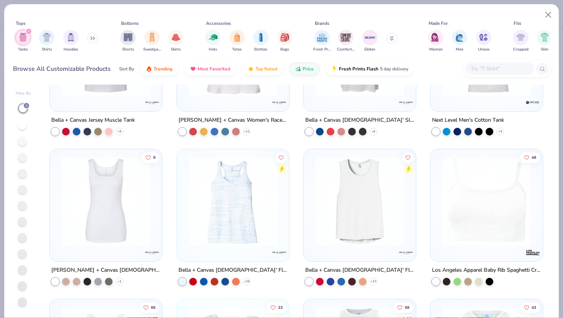
scroll to position [521, 0]
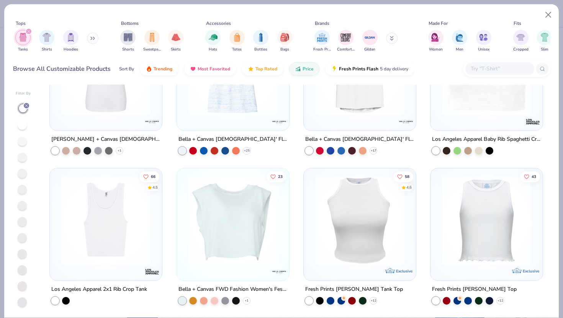
click at [476, 135] on div "Los Angeles Apparel Baby Rib Spaghetti Crop Tank" at bounding box center [486, 140] width 109 height 10
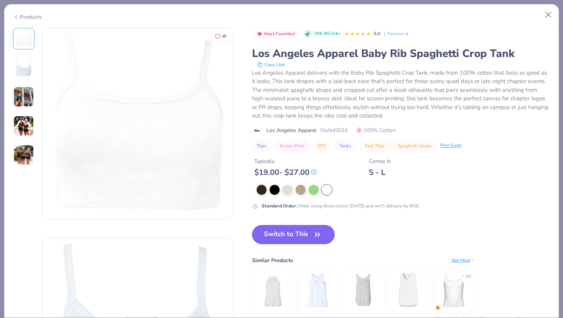
click at [311, 233] on button "Switch to This" at bounding box center [293, 234] width 83 height 19
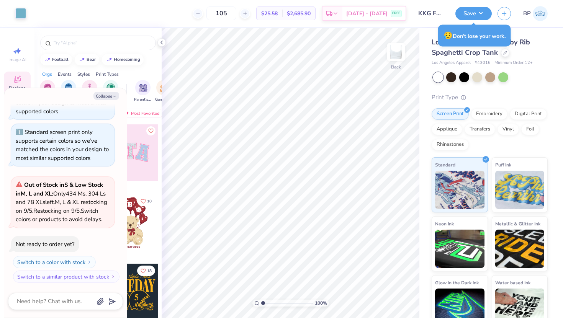
click at [507, 57] on div "Los Angeles Apparel Baby Rib Spaghetti Crop Tank" at bounding box center [489, 47] width 116 height 21
click at [505, 55] on div at bounding box center [505, 52] width 8 height 8
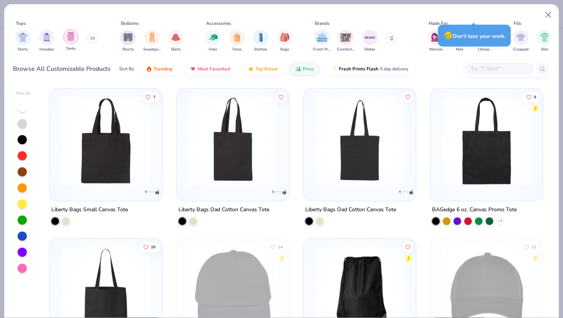
click at [74, 35] on img "filter for Tanks" at bounding box center [71, 36] width 8 height 9
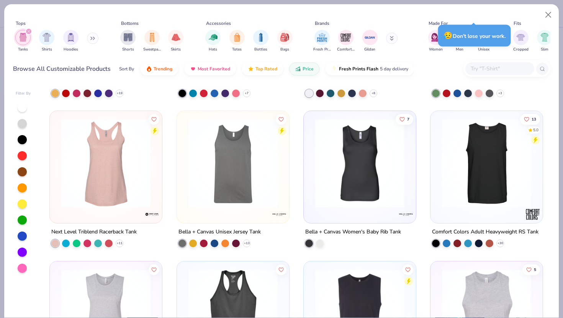
scroll to position [21, 0]
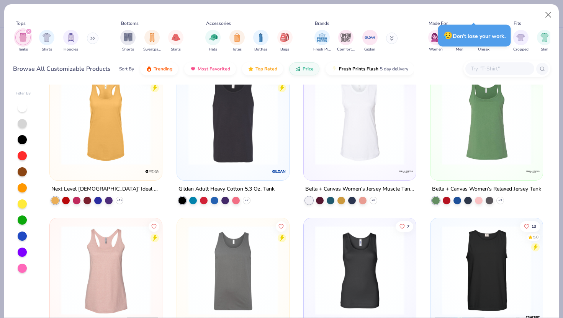
click at [21, 104] on div at bounding box center [22, 107] width 9 height 9
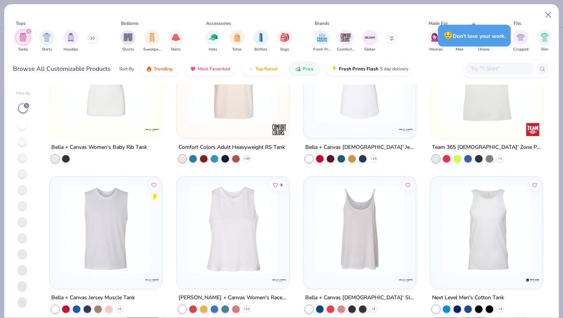
scroll to position [202, 0]
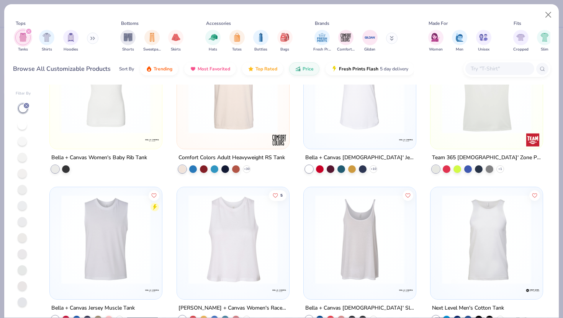
click at [465, 161] on div "Team 365 [DEMOGRAPHIC_DATA]' Zone Performance Racerback Tank" at bounding box center [486, 158] width 109 height 10
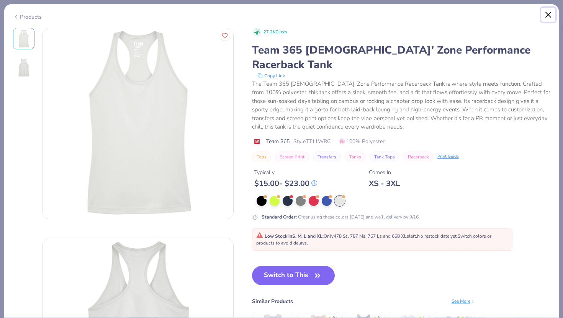
click at [552, 14] on button "Close" at bounding box center [548, 15] width 15 height 15
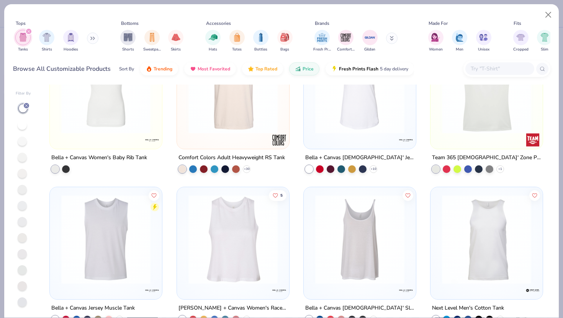
scroll to position [229, 0]
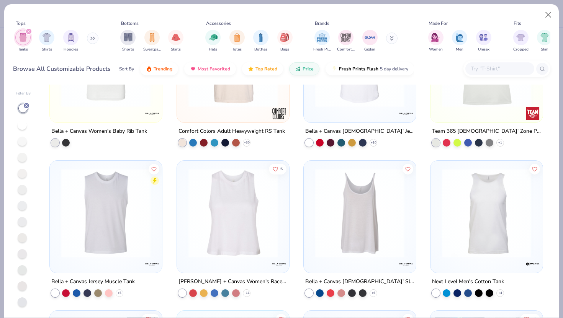
click at [236, 220] on img at bounding box center [232, 212] width 97 height 89
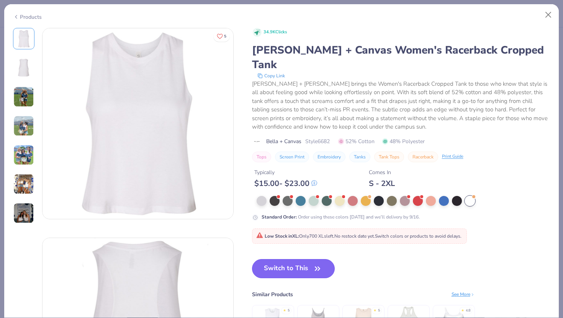
click at [292, 259] on button "Switch to This" at bounding box center [293, 268] width 83 height 19
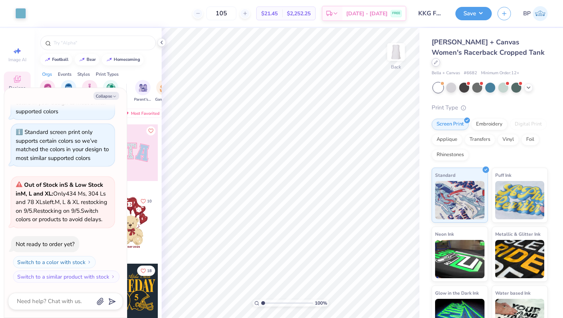
click at [440, 58] on div at bounding box center [435, 62] width 8 height 8
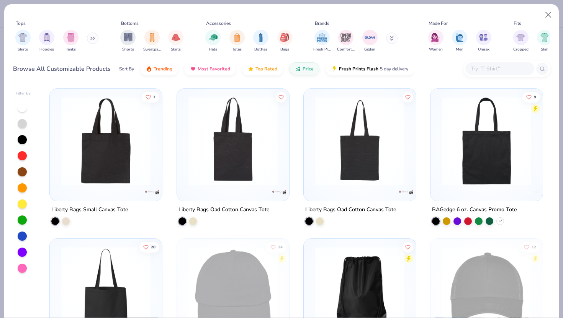
click at [19, 111] on div at bounding box center [22, 107] width 9 height 9
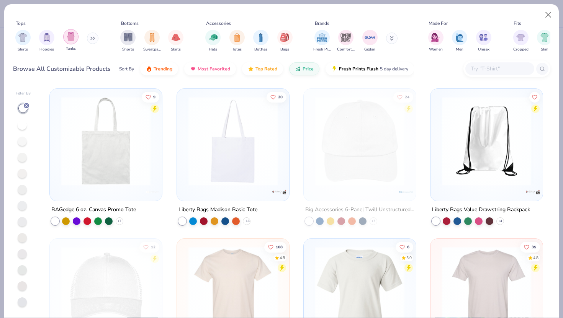
click at [69, 39] on img "filter for Tanks" at bounding box center [71, 36] width 8 height 9
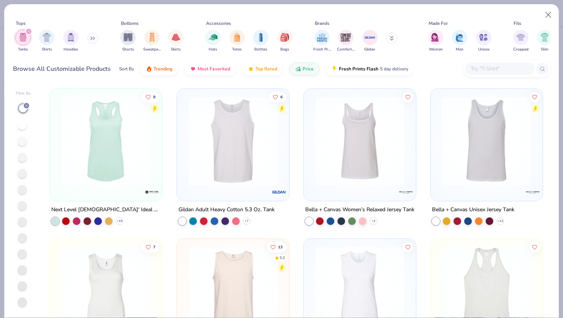
click at [365, 149] on img at bounding box center [359, 140] width 97 height 89
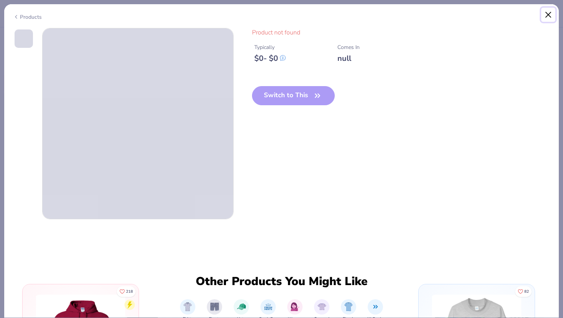
click at [545, 13] on button "Close" at bounding box center [548, 15] width 15 height 15
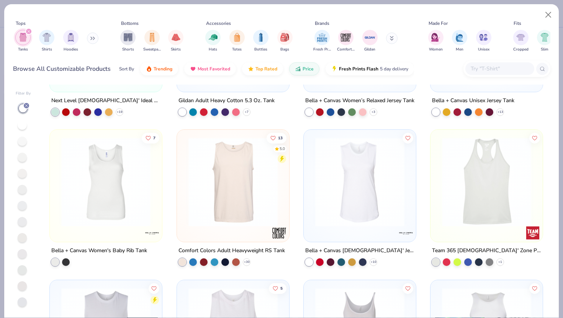
scroll to position [114, 0]
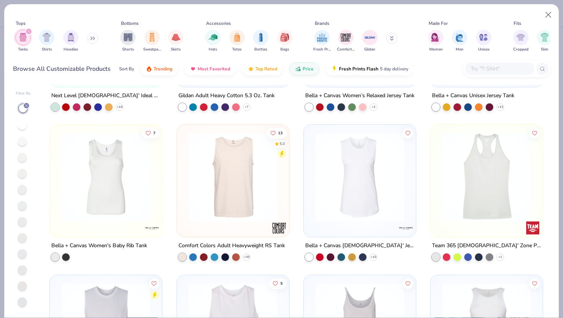
click at [122, 193] on img at bounding box center [105, 176] width 97 height 89
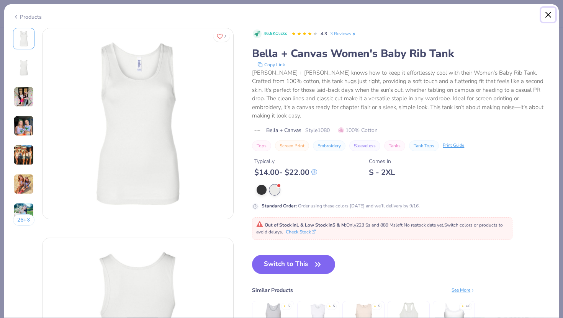
click at [544, 17] on button "Close" at bounding box center [548, 15] width 15 height 15
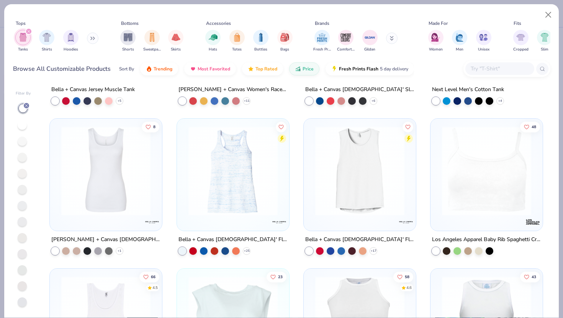
scroll to position [433, 0]
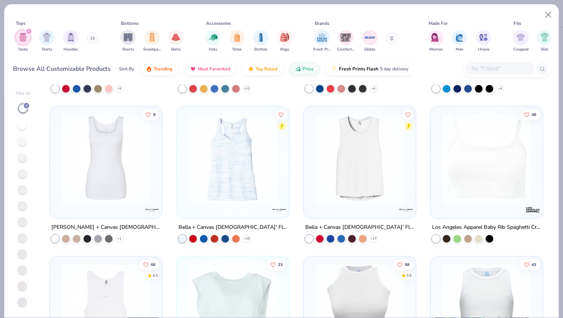
click at [83, 182] on img at bounding box center [105, 158] width 97 height 89
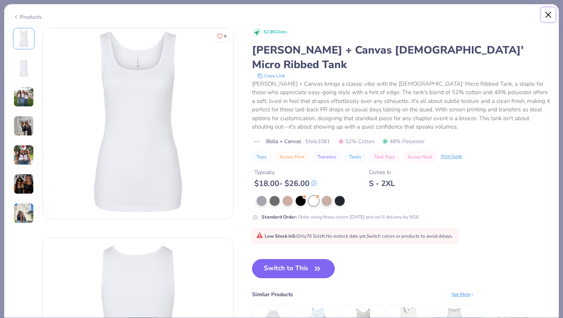
click at [544, 17] on button "Close" at bounding box center [548, 15] width 15 height 15
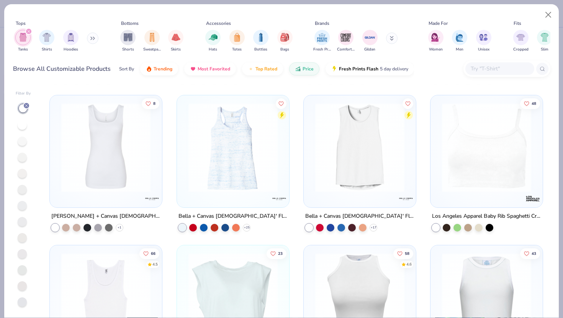
scroll to position [472, 0]
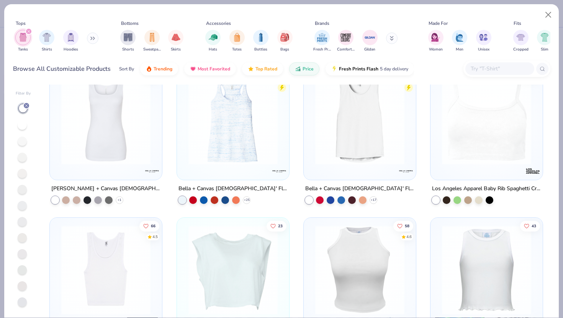
click at [465, 136] on img at bounding box center [486, 119] width 97 height 89
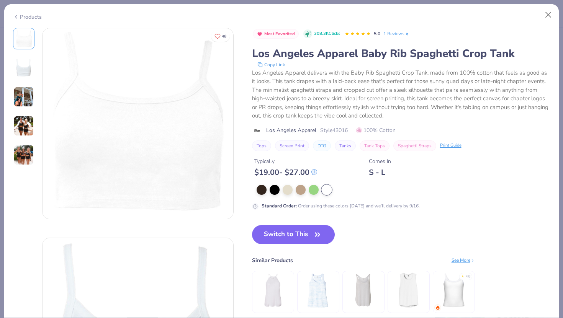
click at [270, 61] on button "Copy Link" at bounding box center [271, 65] width 32 height 8
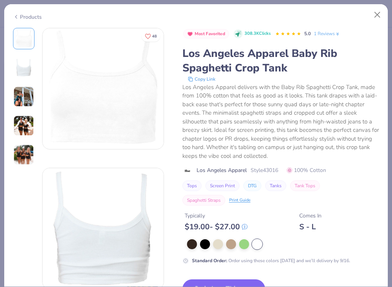
click at [204, 78] on button "Copy Link" at bounding box center [201, 79] width 32 height 8
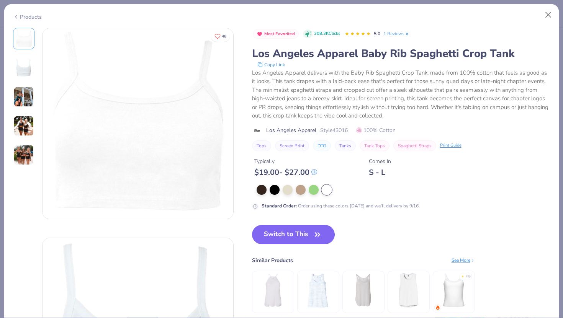
click at [307, 233] on button "Switch to This" at bounding box center [293, 234] width 83 height 19
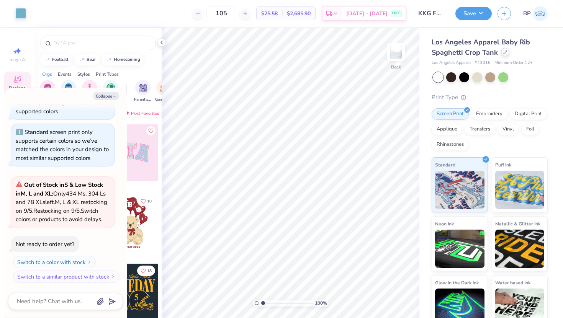
click at [505, 54] on icon at bounding box center [505, 52] width 4 height 4
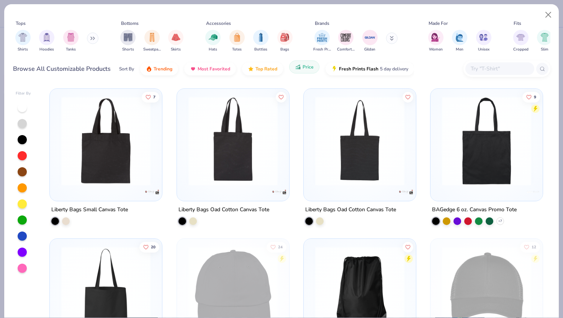
click at [307, 68] on span "Price" at bounding box center [307, 67] width 11 height 6
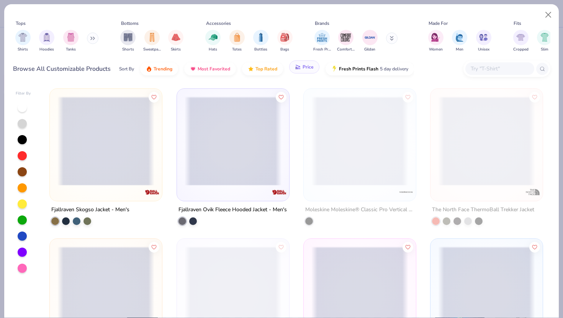
click at [307, 68] on span "Price" at bounding box center [307, 67] width 11 height 6
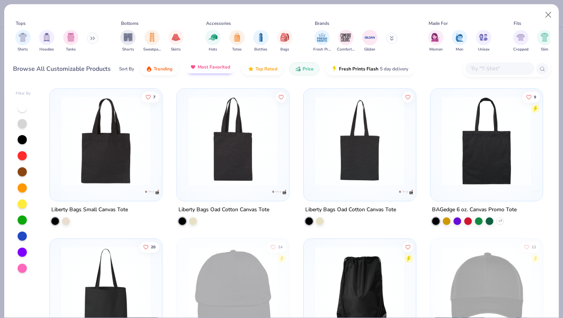
drag, startPoint x: 268, startPoint y: 68, endPoint x: 223, endPoint y: 65, distance: 45.3
click at [223, 65] on div "Sort By Trending Most Favorited Top Rated Price Fresh Prints Flash 5 day delive…" at bounding box center [266, 68] width 295 height 21
click at [25, 106] on div at bounding box center [22, 107] width 9 height 9
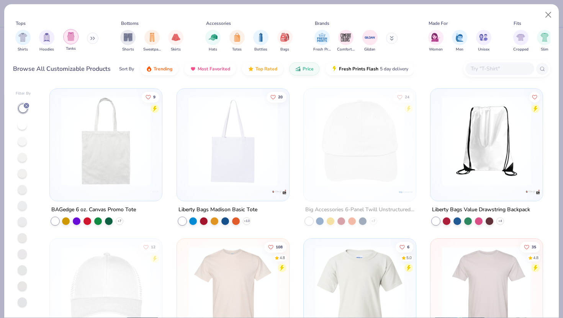
click at [71, 39] on img "filter for Tanks" at bounding box center [71, 36] width 8 height 9
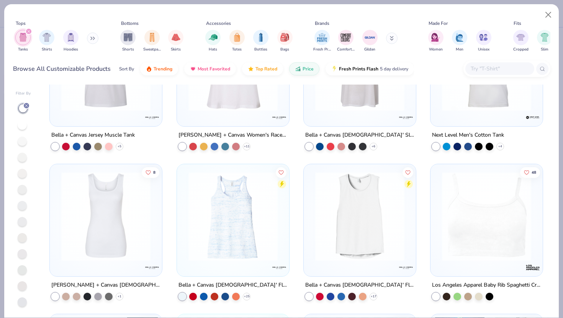
scroll to position [376, 0]
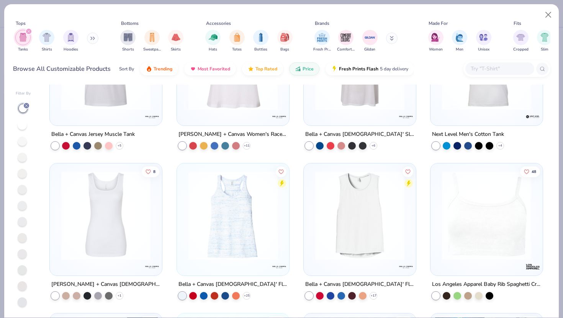
click at [111, 246] on img at bounding box center [105, 215] width 97 height 89
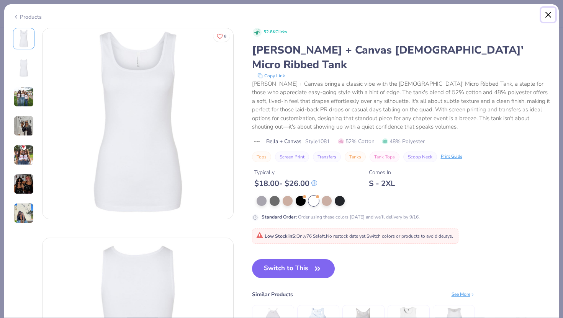
click at [544, 13] on button "Close" at bounding box center [548, 15] width 15 height 15
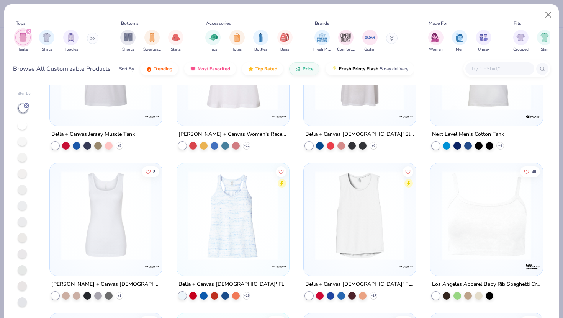
scroll to position [468, 0]
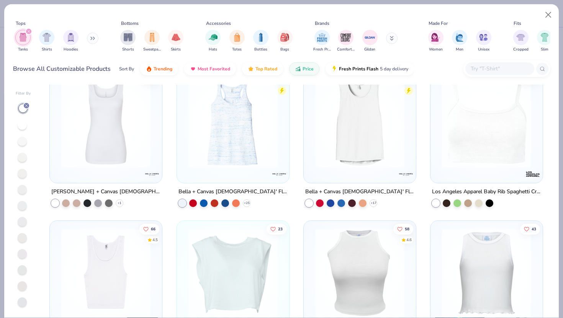
click at [358, 163] on img at bounding box center [359, 122] width 97 height 89
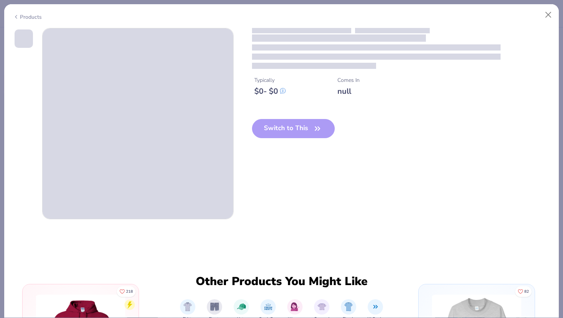
type textarea "x"
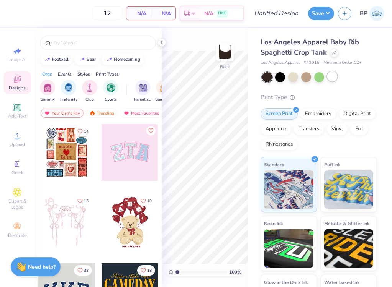
click at [332, 76] on div at bounding box center [332, 77] width 10 height 10
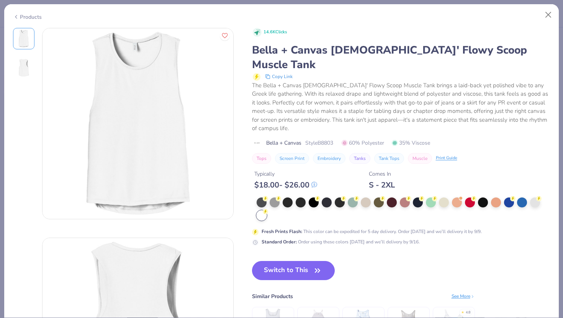
scroll to position [468, 0]
click at [547, 16] on button "Close" at bounding box center [548, 15] width 15 height 15
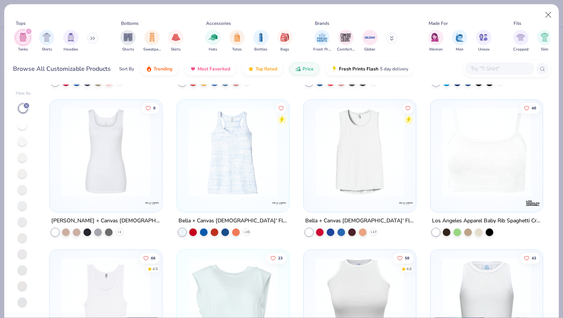
scroll to position [439, 0]
click at [464, 157] on img at bounding box center [486, 152] width 97 height 89
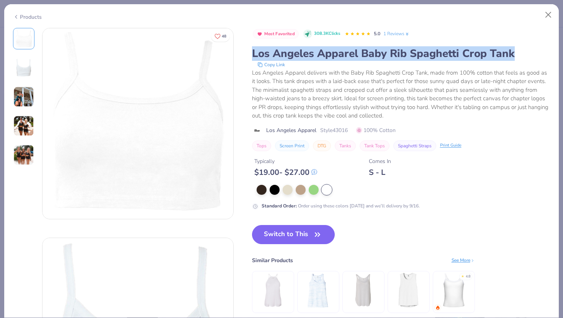
drag, startPoint x: 251, startPoint y: 53, endPoint x: 522, endPoint y: 54, distance: 270.6
click at [522, 54] on div "Los Angeles Apparel Baby Rib Spaghetti Crop Tank" at bounding box center [401, 53] width 298 height 15
copy div "Los Angeles Apparel Baby Rib Spaghetti Crop Tank"
click at [542, 12] on button "Close" at bounding box center [548, 15] width 15 height 15
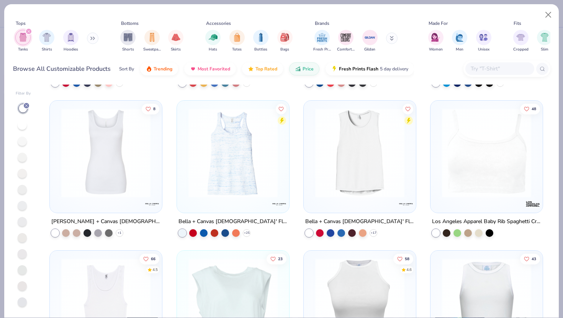
scroll to position [581, 0]
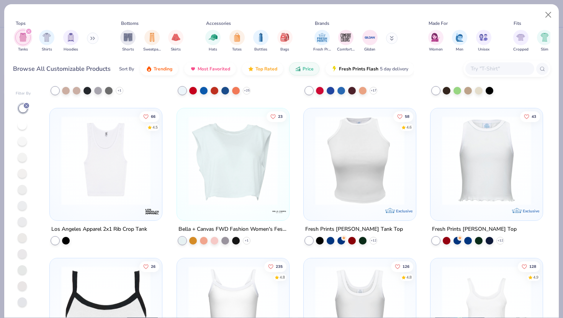
click at [348, 184] on img at bounding box center [359, 160] width 97 height 89
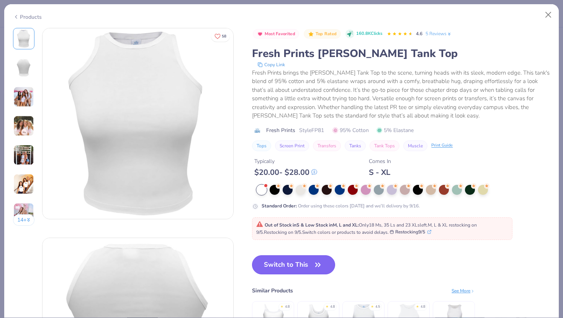
click at [302, 260] on button "Switch to This" at bounding box center [293, 264] width 83 height 19
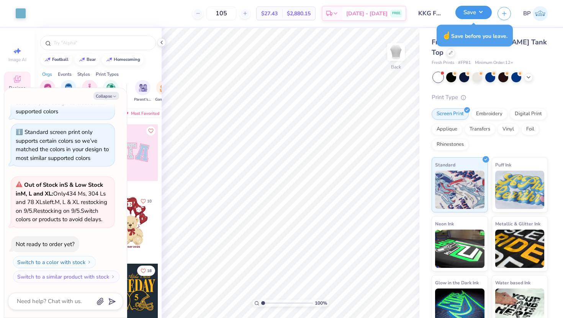
click at [472, 15] on button "Save" at bounding box center [473, 12] width 36 height 13
click at [455, 48] on div at bounding box center [450, 52] width 8 height 8
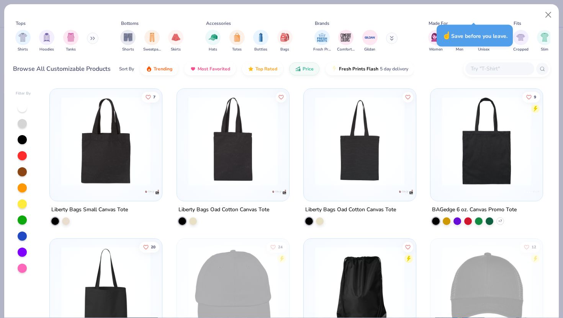
click at [57, 39] on div "Shirts Hoodies Tanks" at bounding box center [57, 41] width 88 height 28
click at [64, 41] on div "filter for Tanks" at bounding box center [70, 36] width 15 height 15
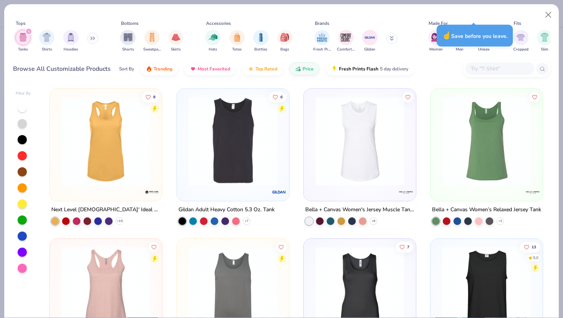
click at [16, 105] on div at bounding box center [23, 188] width 15 height 171
click at [20, 105] on div at bounding box center [22, 107] width 9 height 9
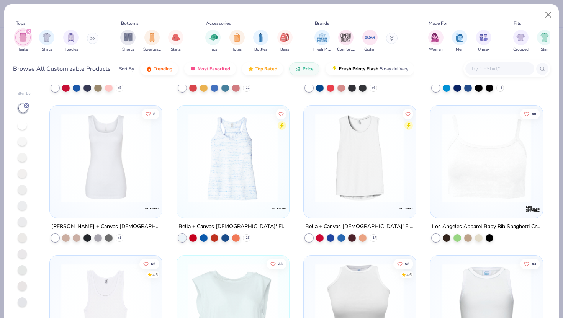
scroll to position [548, 0]
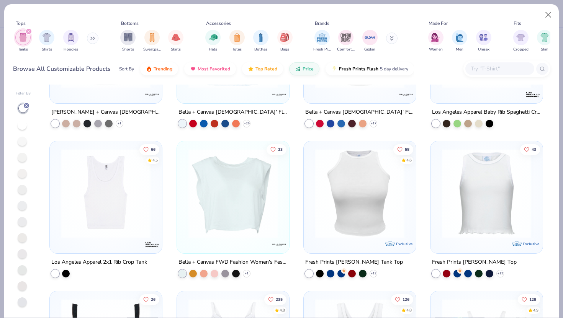
click at [130, 218] on img at bounding box center [105, 193] width 97 height 89
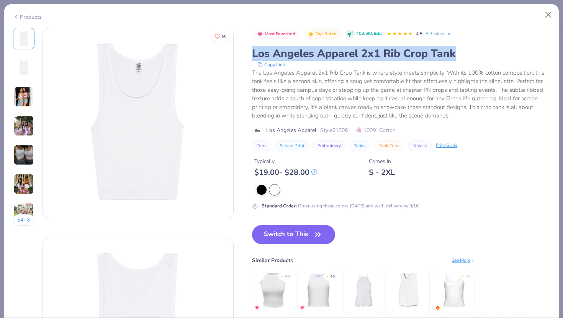
drag, startPoint x: 252, startPoint y: 54, endPoint x: 480, endPoint y: 57, distance: 227.4
click at [480, 57] on div "Los Angeles Apparel 2x1 Rib Crop Tank" at bounding box center [401, 53] width 298 height 15
copy div "Los Angeles Apparel 2x1 Rib Crop Tank"
click at [545, 17] on button "Close" at bounding box center [548, 15] width 15 height 15
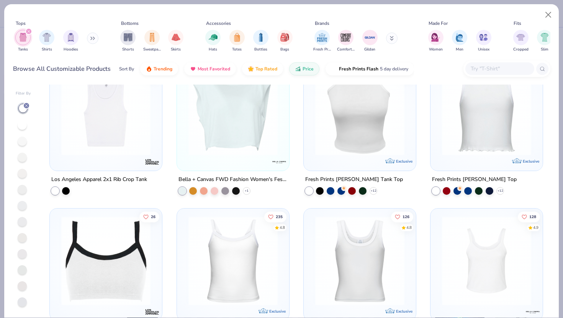
scroll to position [635, 0]
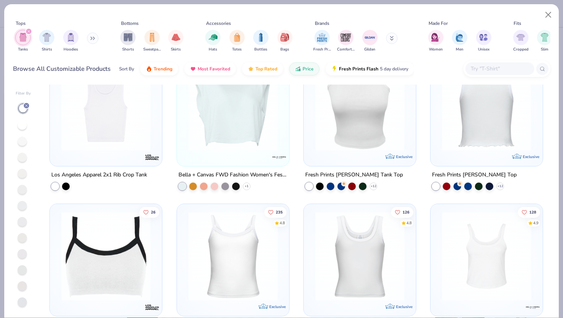
click at [438, 125] on img at bounding box center [389, 106] width 97 height 89
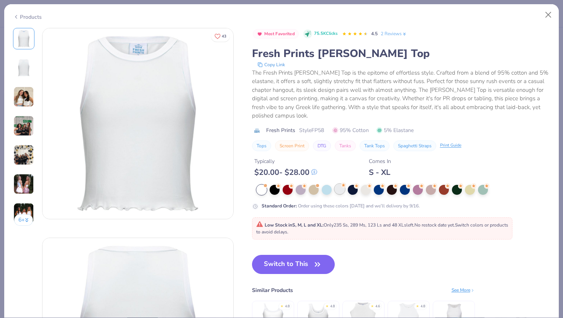
click at [341, 190] on div at bounding box center [340, 189] width 10 height 10
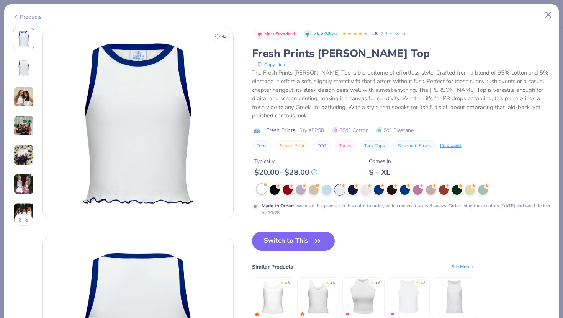
click at [259, 193] on div at bounding box center [261, 189] width 10 height 10
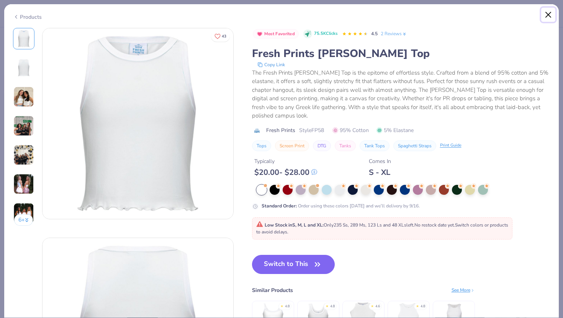
click at [546, 12] on button "Close" at bounding box center [548, 15] width 15 height 15
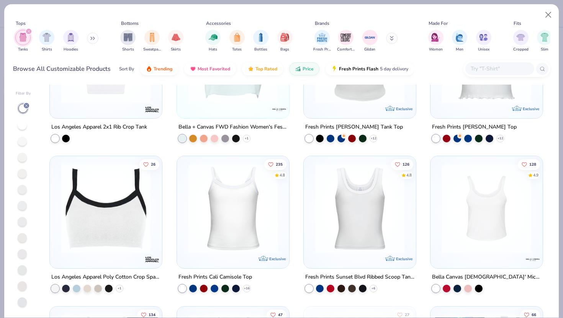
scroll to position [694, 0]
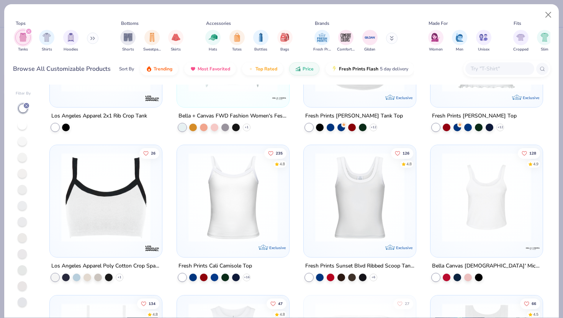
click at [140, 224] on img at bounding box center [105, 197] width 97 height 89
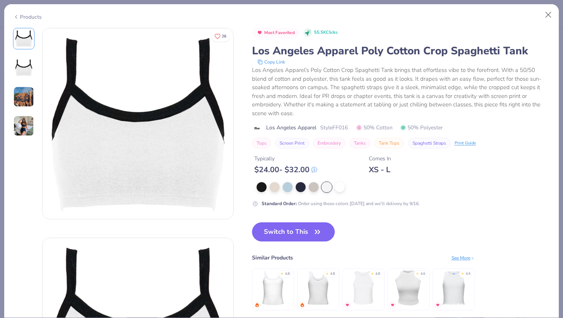
click at [324, 184] on div at bounding box center [327, 187] width 10 height 10
click at [329, 184] on div at bounding box center [327, 187] width 10 height 10
click at [337, 184] on div at bounding box center [340, 186] width 10 height 10
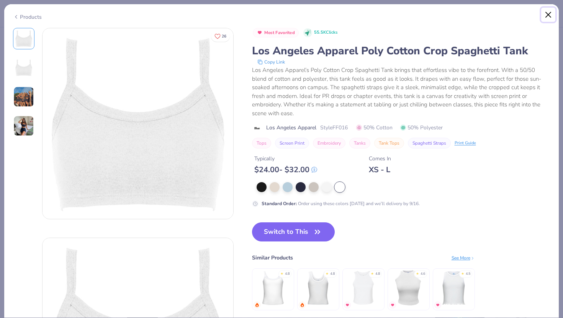
click at [546, 14] on button "Close" at bounding box center [548, 15] width 15 height 15
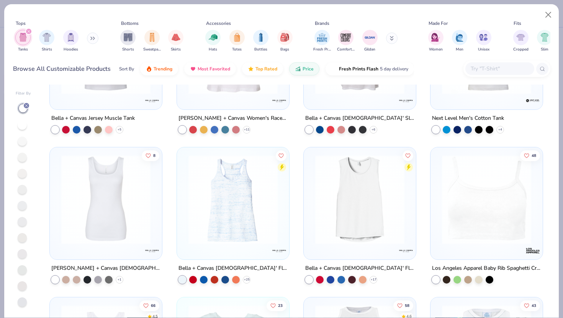
scroll to position [391, 0]
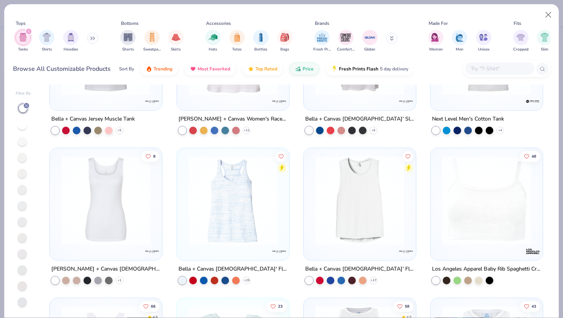
click at [350, 215] on img at bounding box center [359, 200] width 97 height 89
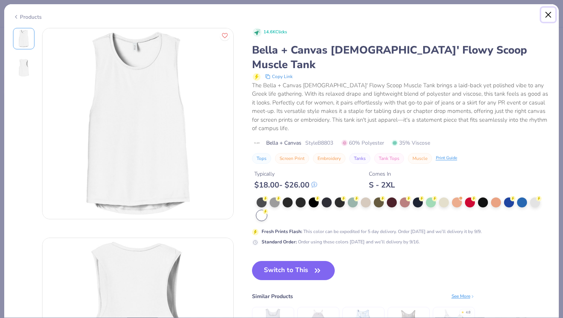
click at [548, 12] on button "Close" at bounding box center [548, 15] width 15 height 15
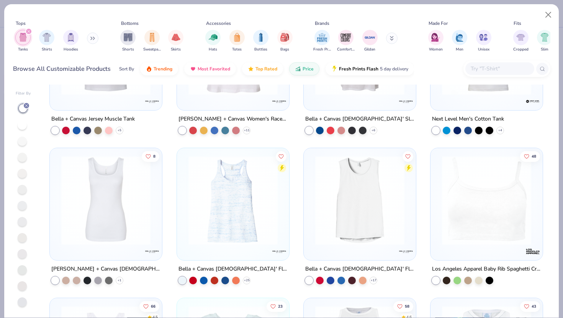
click at [126, 208] on img at bounding box center [105, 200] width 97 height 89
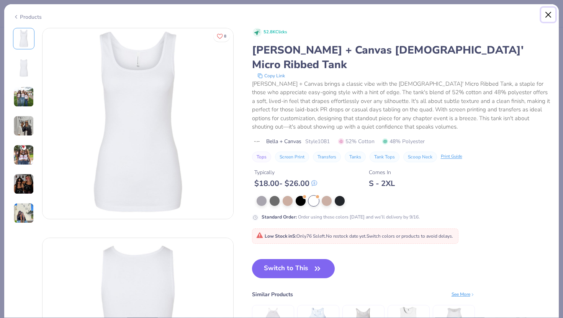
click at [550, 13] on button "Close" at bounding box center [548, 15] width 15 height 15
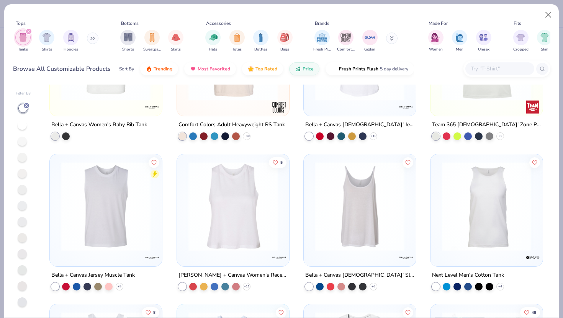
scroll to position [221, 0]
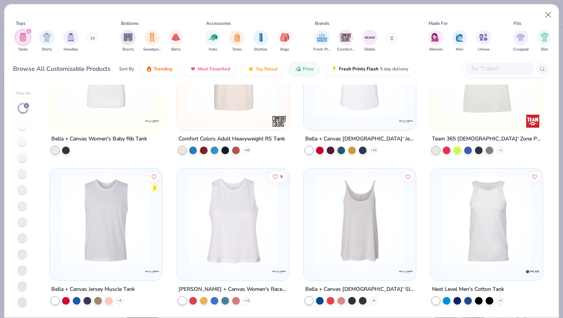
click at [219, 270] on div at bounding box center [233, 222] width 104 height 101
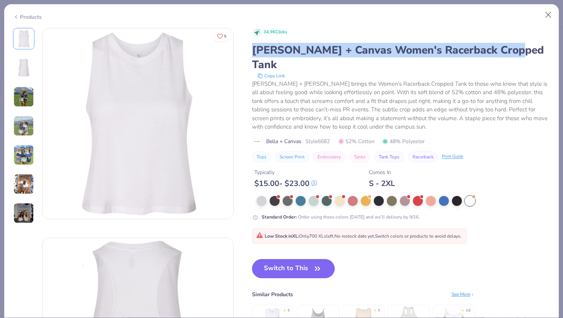
drag, startPoint x: 254, startPoint y: 51, endPoint x: 533, endPoint y: 46, distance: 279.5
click at [534, 47] on div "[PERSON_NAME] + Canvas Women's Racerback Cropped Tank" at bounding box center [401, 57] width 298 height 29
copy div "[PERSON_NAME] + Canvas Women's Racerback Cropped Tank"
click at [544, 11] on button "Close" at bounding box center [548, 15] width 15 height 15
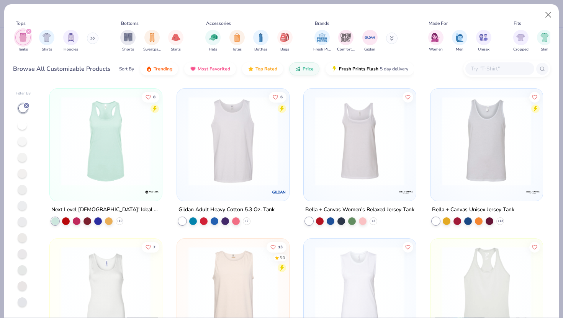
click at [354, 175] on img at bounding box center [359, 140] width 97 height 89
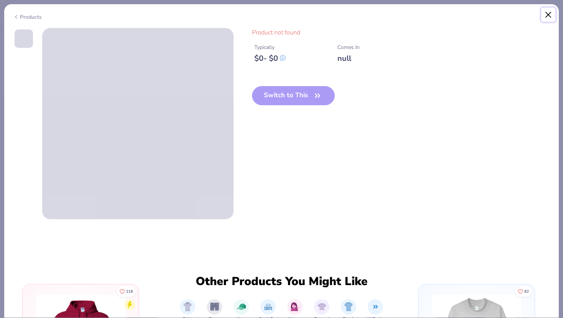
click at [543, 13] on button "Close" at bounding box center [548, 15] width 15 height 15
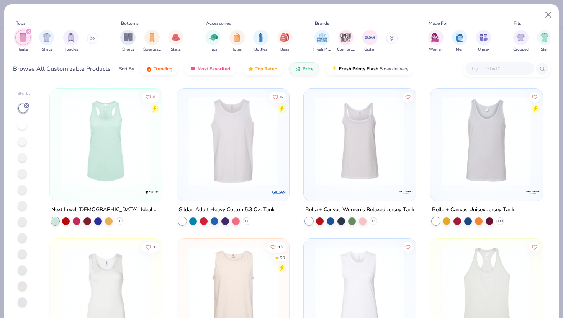
click at [109, 188] on div at bounding box center [106, 143] width 104 height 101
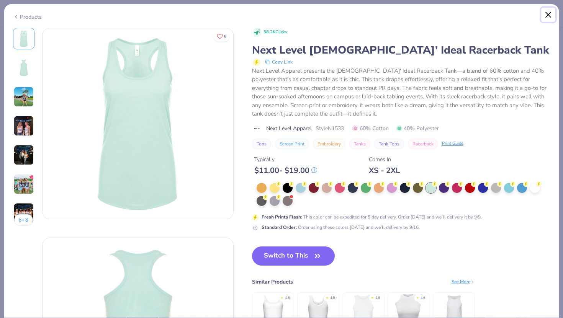
click at [548, 14] on button "Close" at bounding box center [548, 15] width 15 height 15
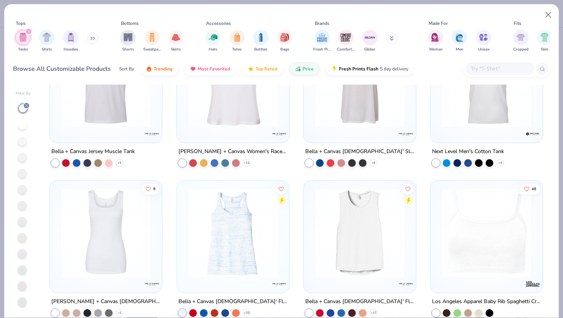
scroll to position [367, 0]
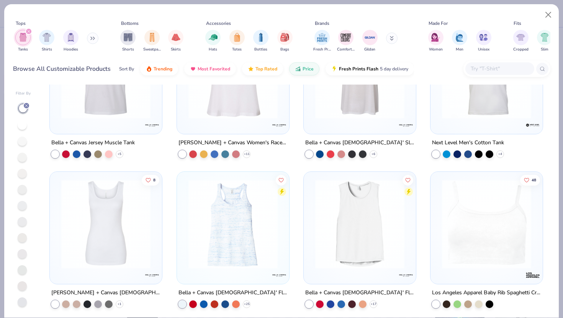
click at [127, 215] on img at bounding box center [105, 224] width 97 height 89
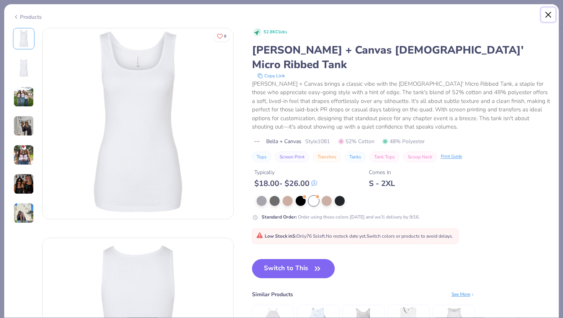
click at [547, 15] on button "Close" at bounding box center [548, 15] width 15 height 15
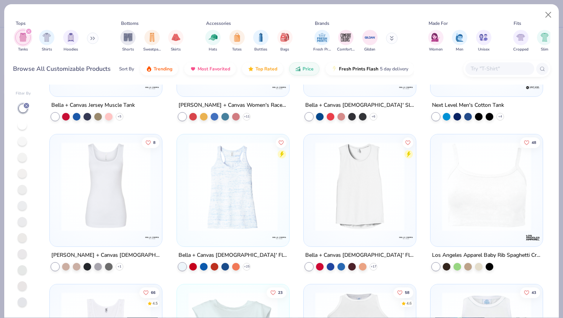
scroll to position [419, 0]
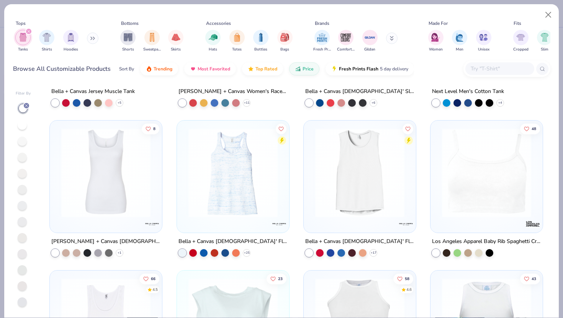
click at [256, 176] on img at bounding box center [232, 172] width 97 height 89
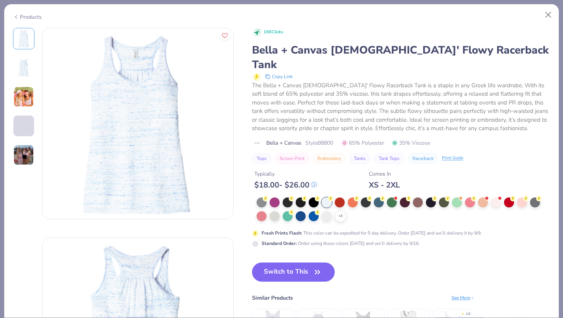
click at [322, 197] on div at bounding box center [327, 202] width 10 height 10
click at [326, 197] on div at bounding box center [327, 202] width 10 height 10
click at [335, 211] on div "+ 3" at bounding box center [340, 216] width 11 height 11
click at [377, 204] on div at bounding box center [403, 209] width 294 height 24
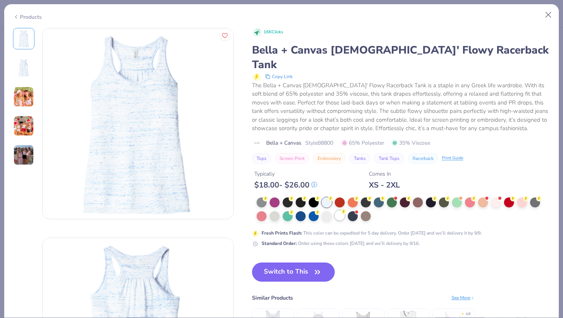
click at [342, 211] on div at bounding box center [340, 216] width 10 height 10
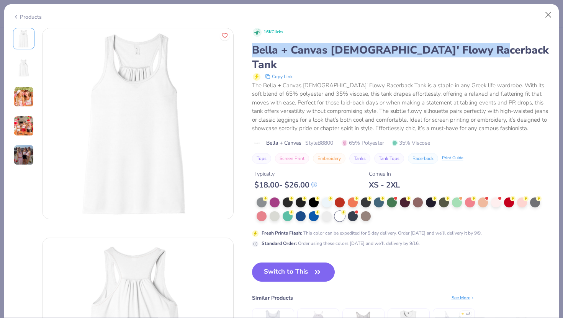
drag, startPoint x: 252, startPoint y: 51, endPoint x: 487, endPoint y: 53, distance: 235.4
click at [487, 53] on div "Bella + Canvas [DEMOGRAPHIC_DATA]' Flowy Racerback Tank" at bounding box center [401, 57] width 298 height 29
copy div "Bella + Canvas [DEMOGRAPHIC_DATA]' Flowy Racerback Tank"
click at [550, 15] on button "Close" at bounding box center [548, 15] width 15 height 15
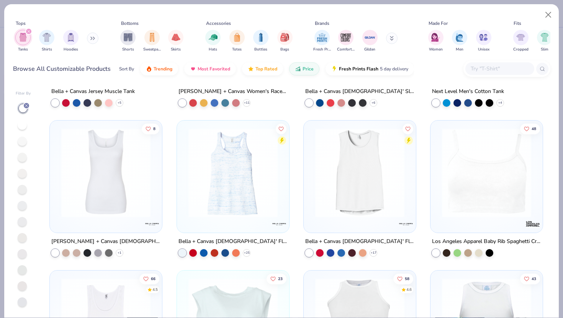
click at [88, 44] on div "Tanks Shirts Hoodies" at bounding box center [57, 41] width 88 height 28
click at [90, 41] on button at bounding box center [92, 38] width 11 height 11
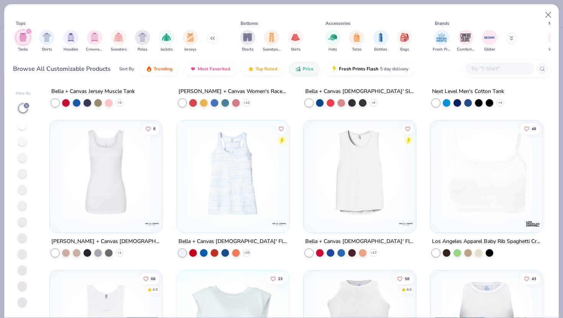
click at [30, 31] on div "filter for Tanks" at bounding box center [28, 31] width 7 height 7
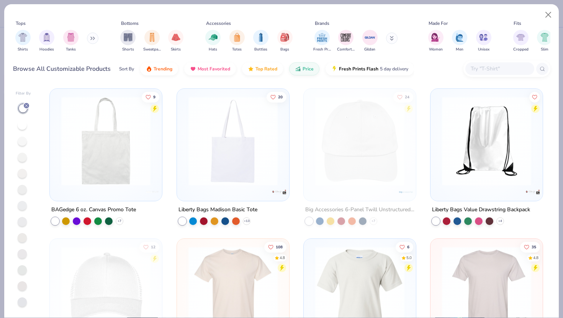
click at [90, 41] on button at bounding box center [92, 38] width 11 height 11
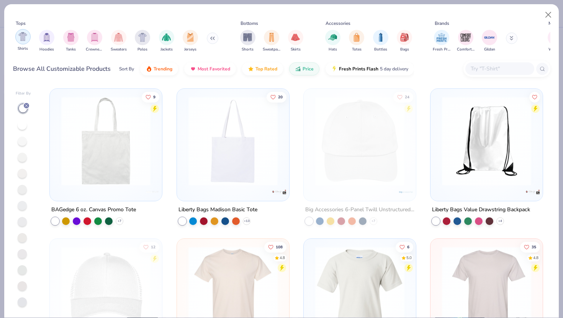
click at [23, 40] on img "filter for Shirts" at bounding box center [22, 36] width 9 height 9
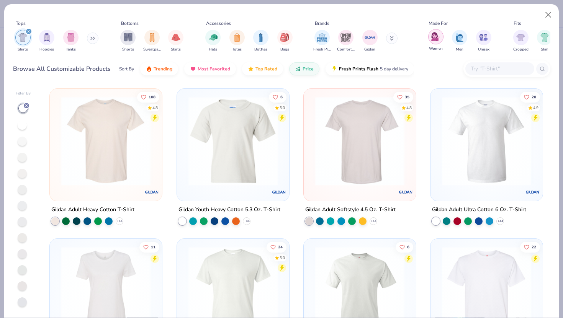
click at [440, 36] on div "filter for Women" at bounding box center [435, 36] width 15 height 15
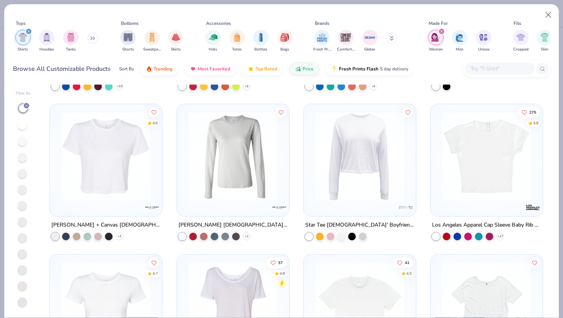
scroll to position [794, 0]
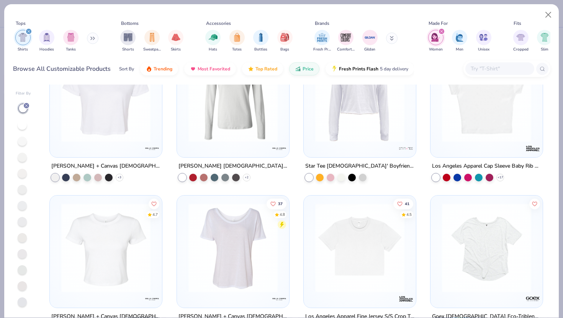
click at [494, 135] on img at bounding box center [486, 97] width 97 height 89
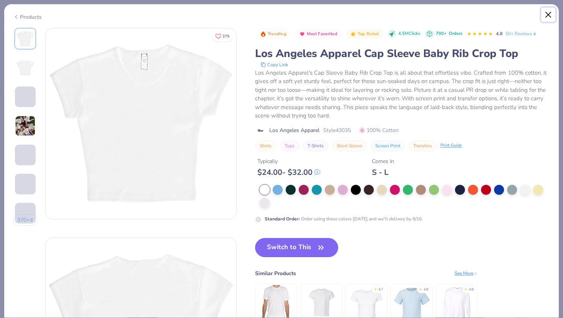
click at [547, 17] on button "Close" at bounding box center [548, 15] width 15 height 15
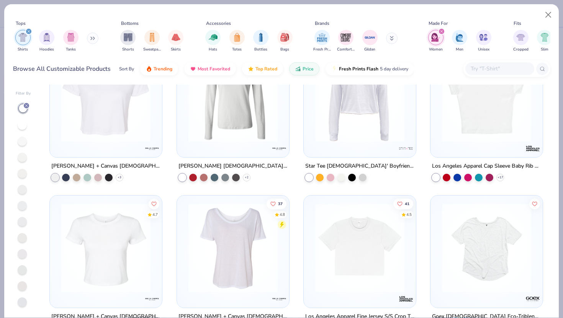
scroll to position [878, 0]
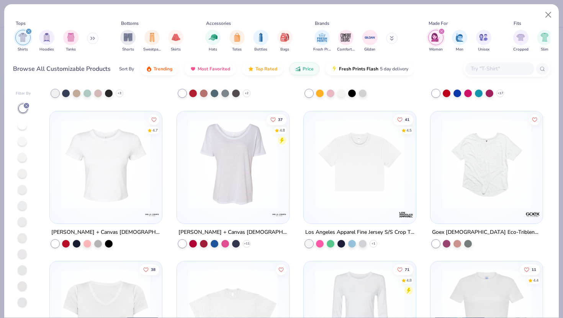
click at [123, 194] on img at bounding box center [105, 163] width 97 height 89
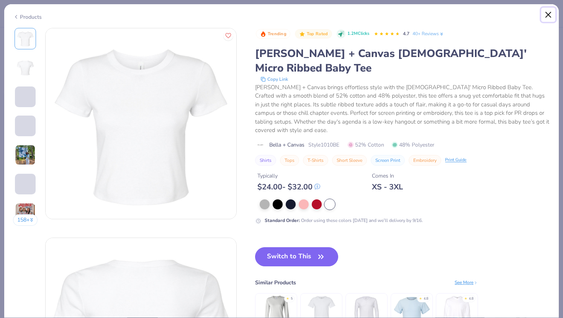
click at [541, 17] on button "Close" at bounding box center [548, 15] width 15 height 15
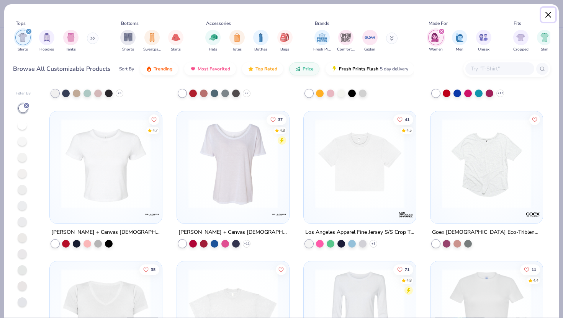
click at [547, 16] on button "Close" at bounding box center [548, 15] width 15 height 15
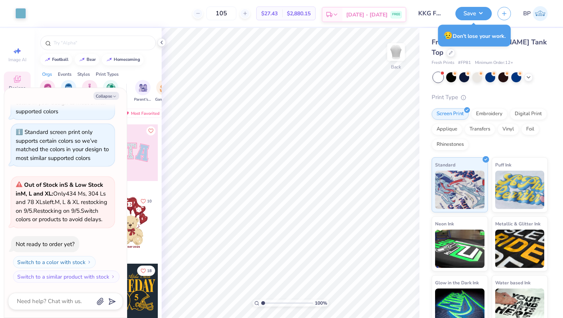
type textarea "x"
